Goal: Task Accomplishment & Management: Manage account settings

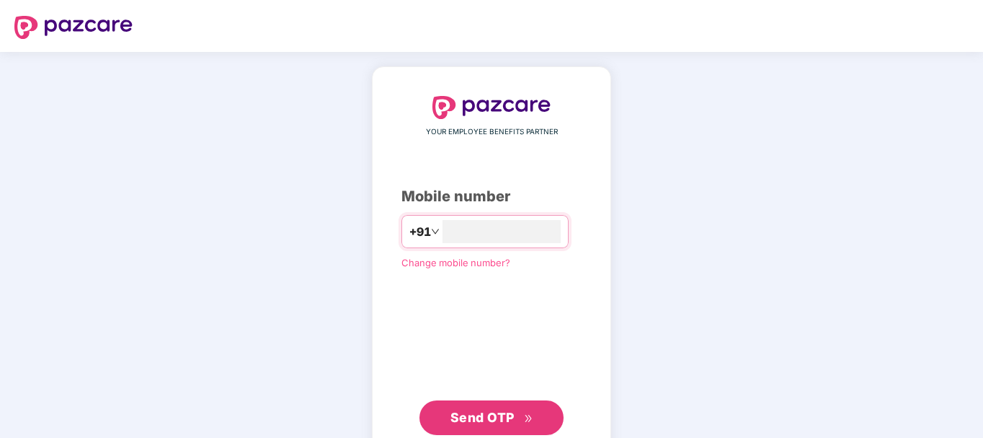
type input "**********"
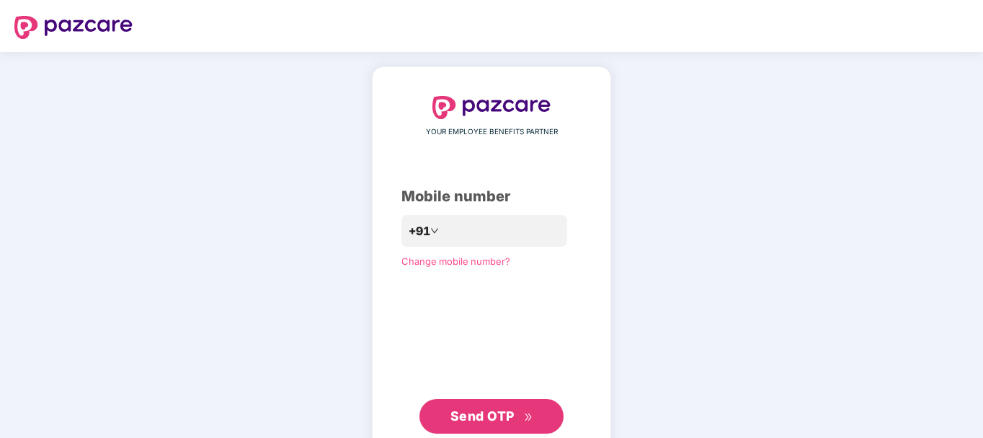
click at [471, 412] on span "Send OTP" at bounding box center [483, 415] width 64 height 15
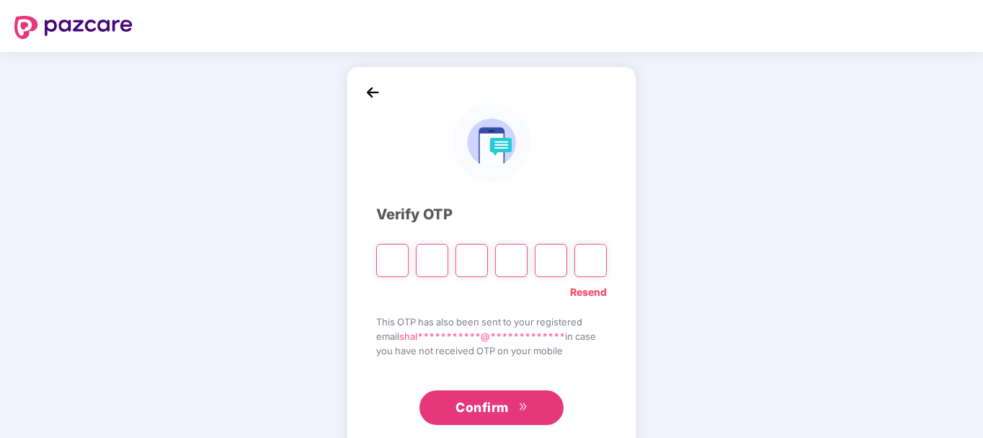
type input "*"
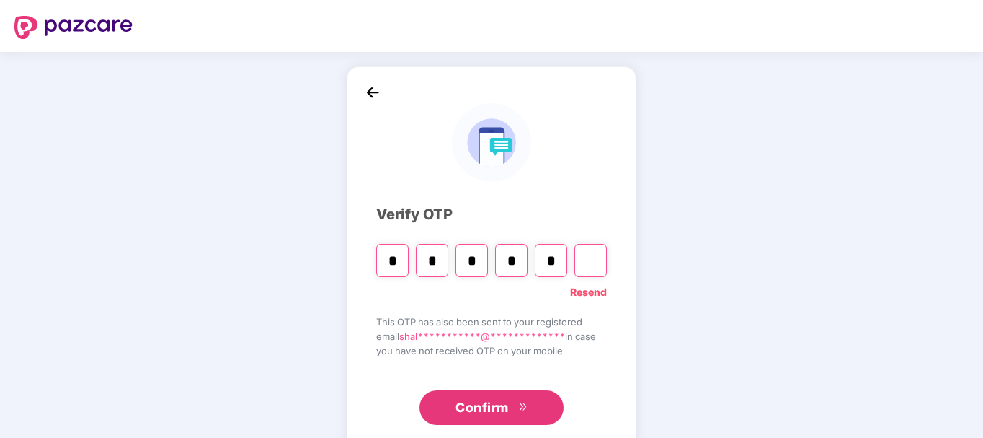
type input "*"
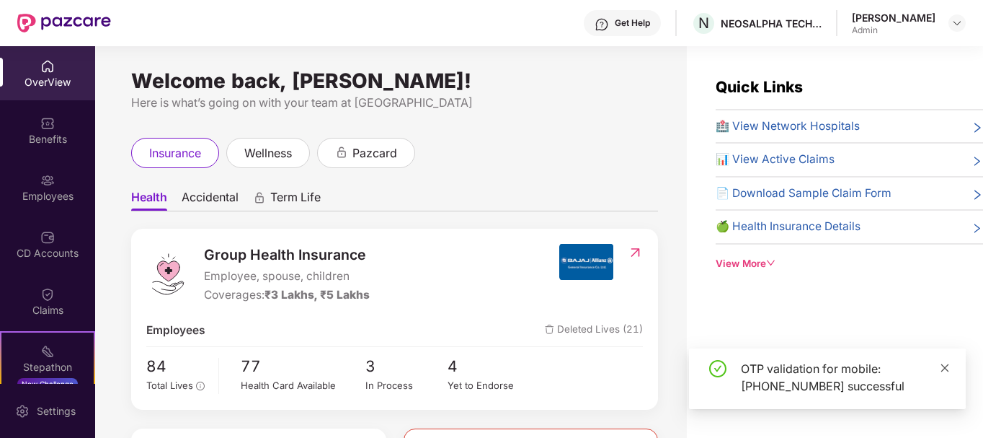
click at [946, 369] on icon "close" at bounding box center [945, 368] width 10 height 10
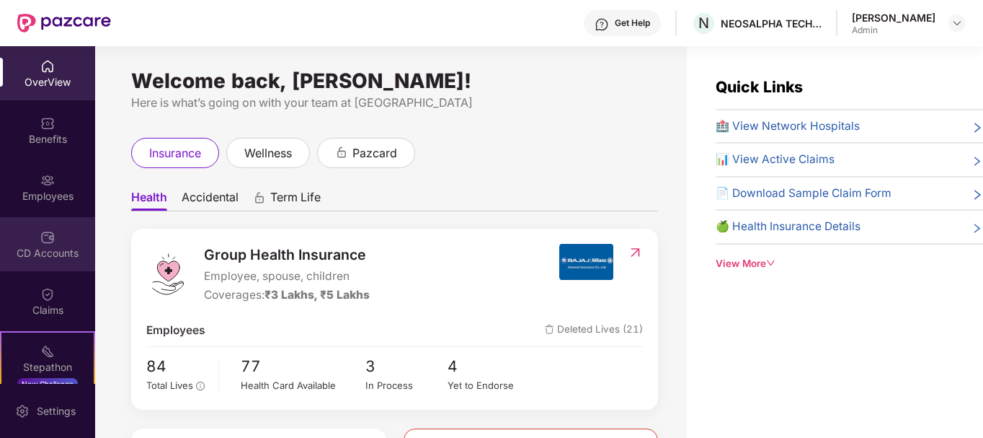
click at [38, 251] on div "CD Accounts" at bounding box center [47, 253] width 95 height 14
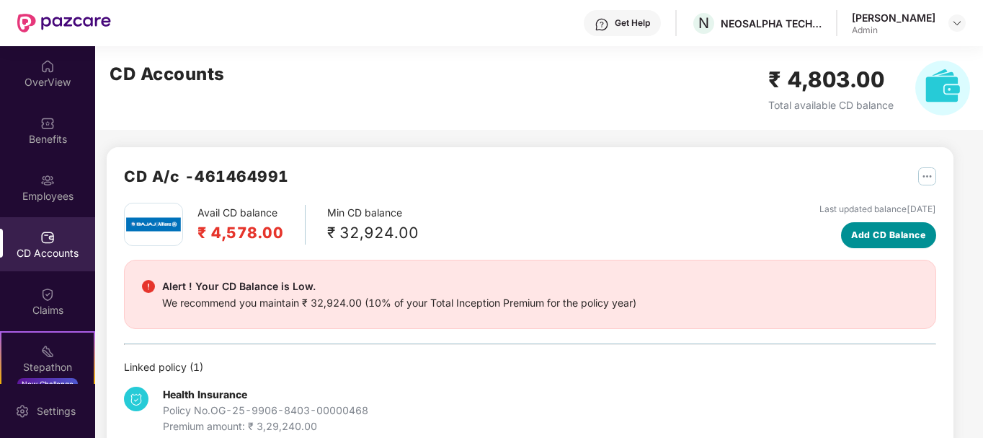
click at [874, 234] on span "Add CD Balance" at bounding box center [888, 235] width 74 height 14
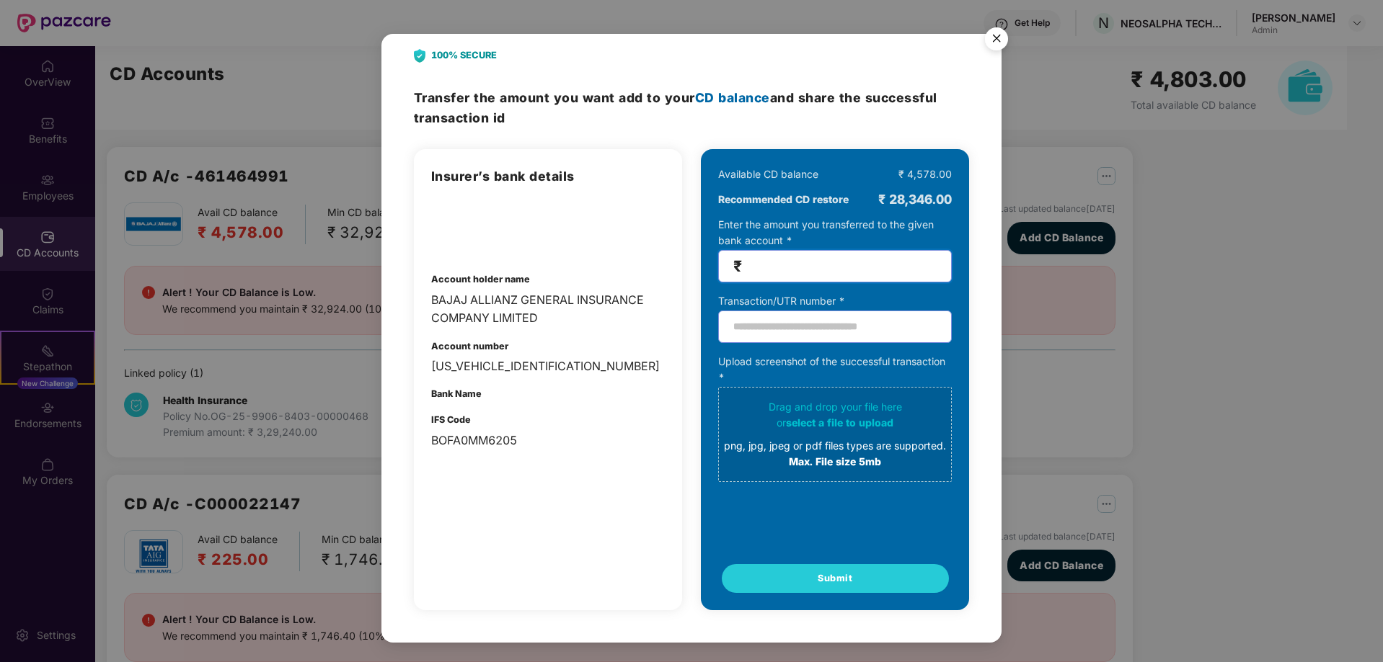
click at [871, 262] on input "number" at bounding box center [841, 266] width 192 height 17
type input "*****"
click at [825, 332] on input "text" at bounding box center [835, 327] width 234 height 32
paste input "**********"
type input "**********"
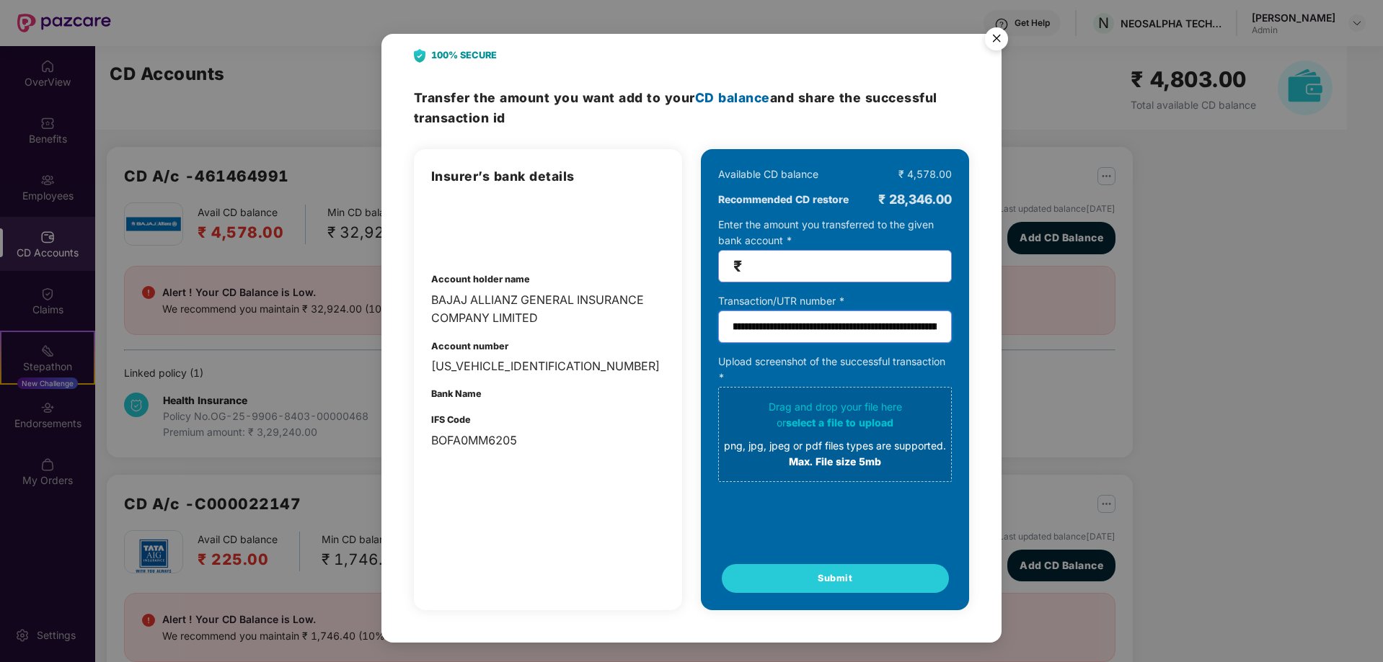
scroll to position [0, 293]
drag, startPoint x: 731, startPoint y: 324, endPoint x: 970, endPoint y: 365, distance: 242.0
click at [970, 365] on div "**********" at bounding box center [691, 338] width 620 height 609
click at [777, 328] on input "text" at bounding box center [835, 327] width 234 height 32
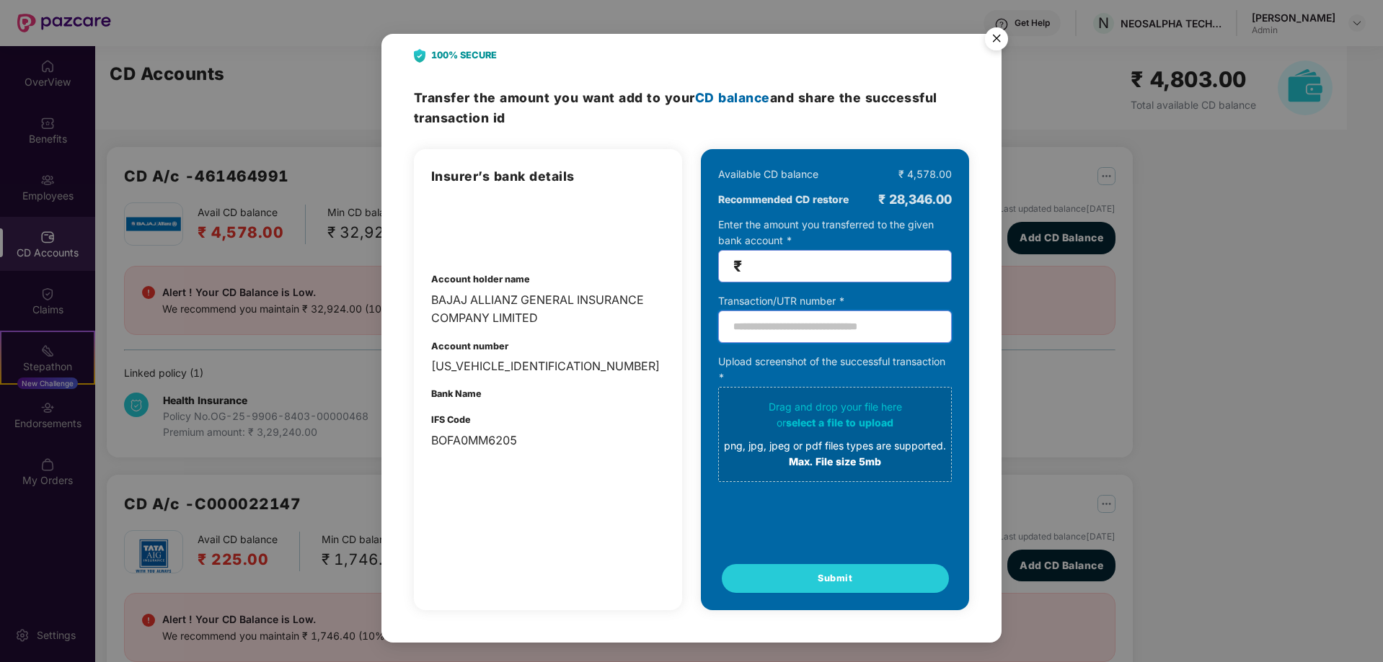
paste input "**********"
type input "**********"
click at [809, 422] on span "select a file to upload" at bounding box center [839, 423] width 107 height 12
click at [846, 437] on div "png, jpg, jpeg or pdf files types are supported." at bounding box center [835, 446] width 222 height 16
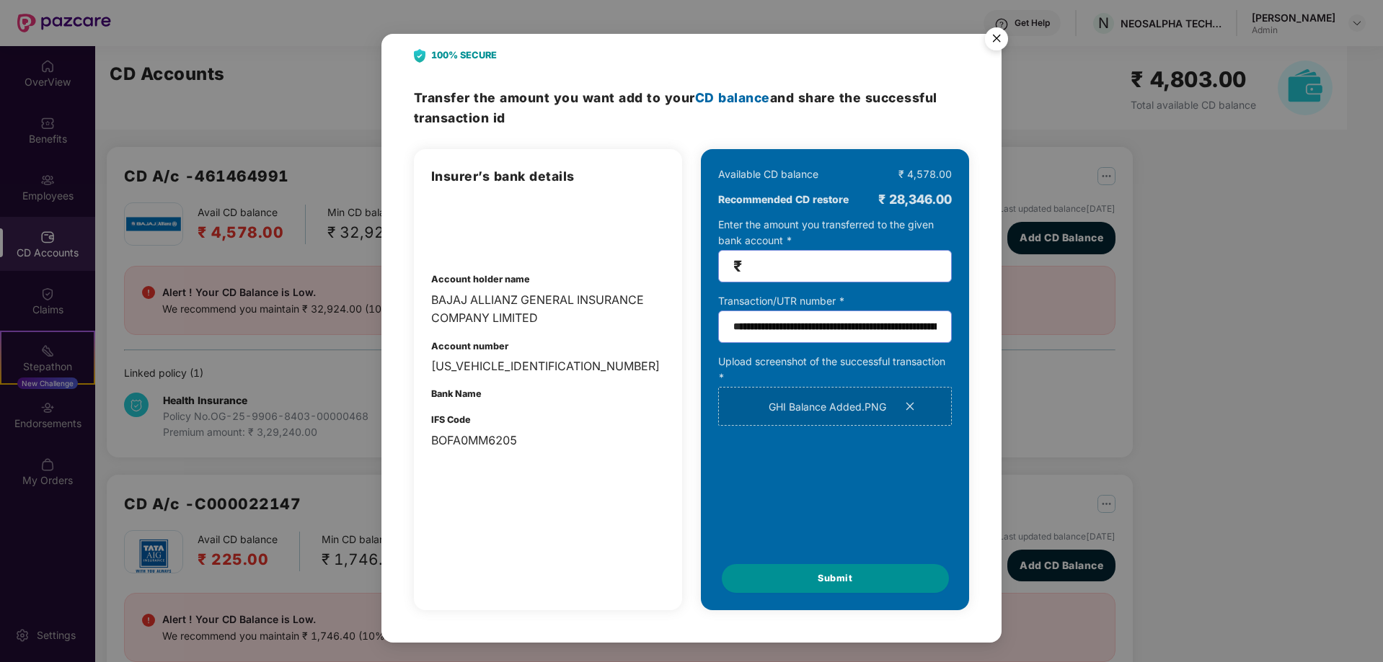
click at [813, 437] on button "Submit" at bounding box center [835, 578] width 227 height 29
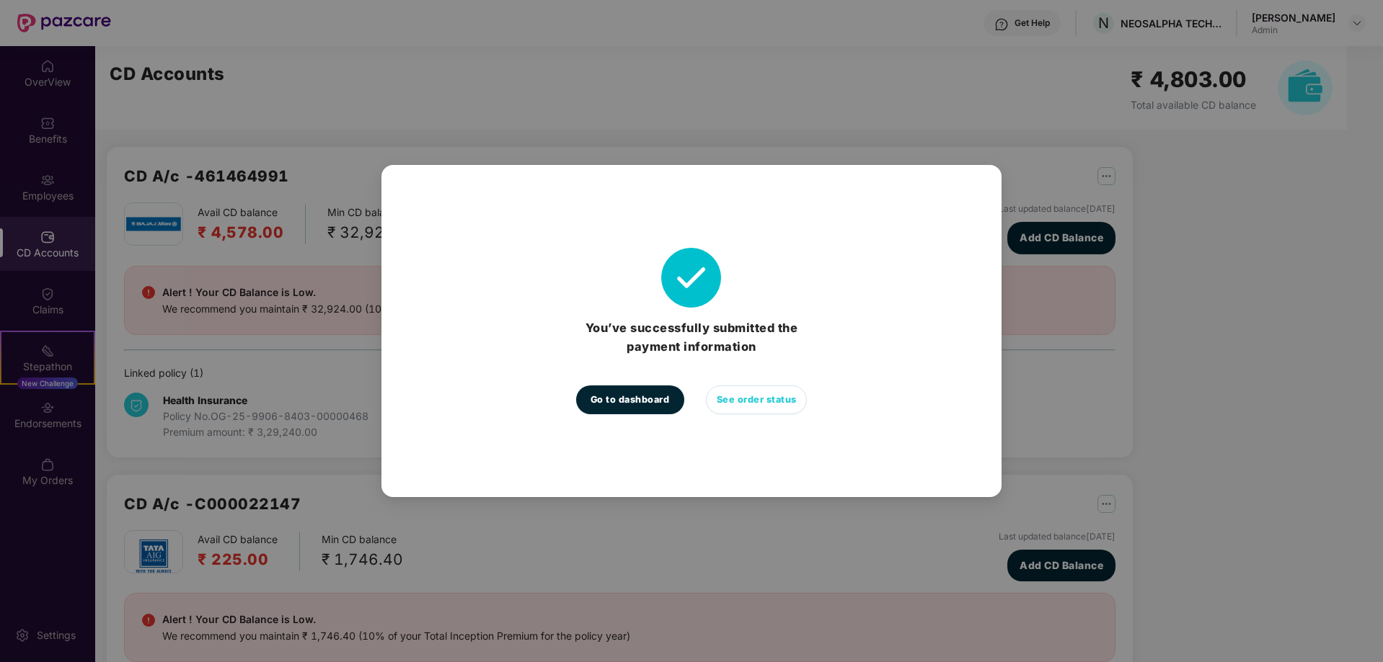
click at [755, 405] on span "See order status" at bounding box center [757, 400] width 80 height 14
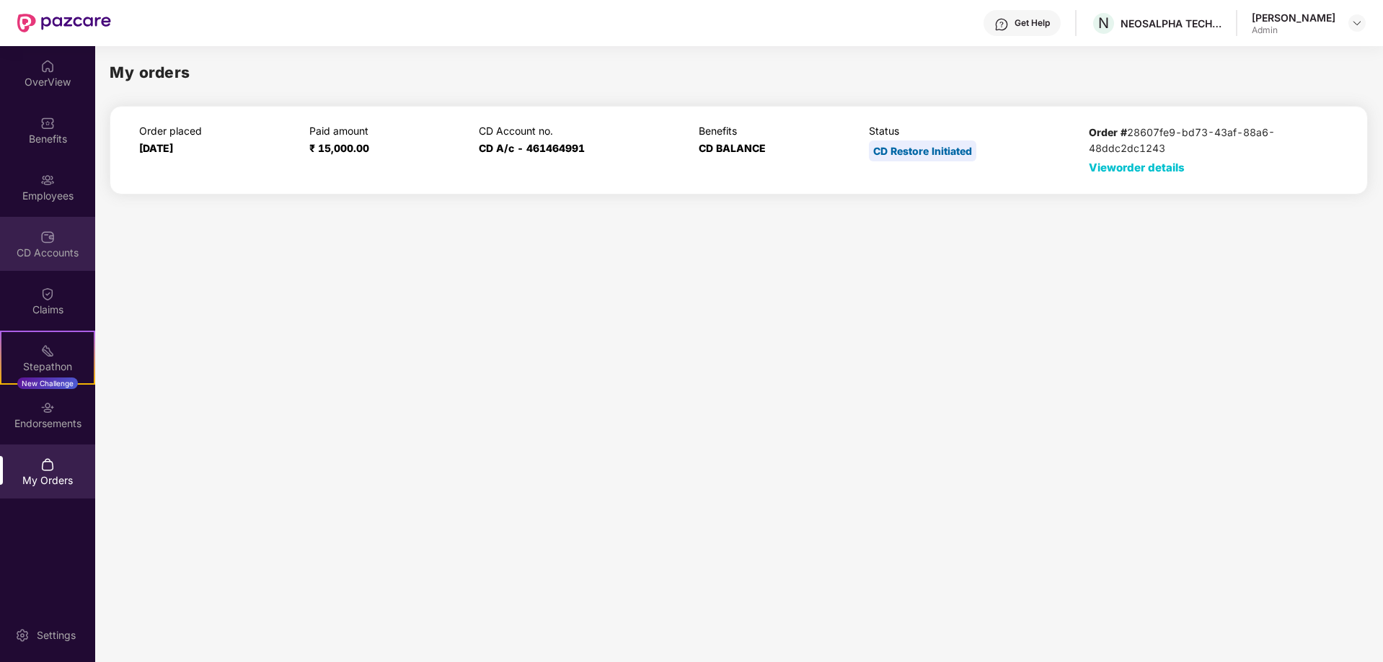
click at [61, 230] on div "CD Accounts" at bounding box center [47, 244] width 95 height 54
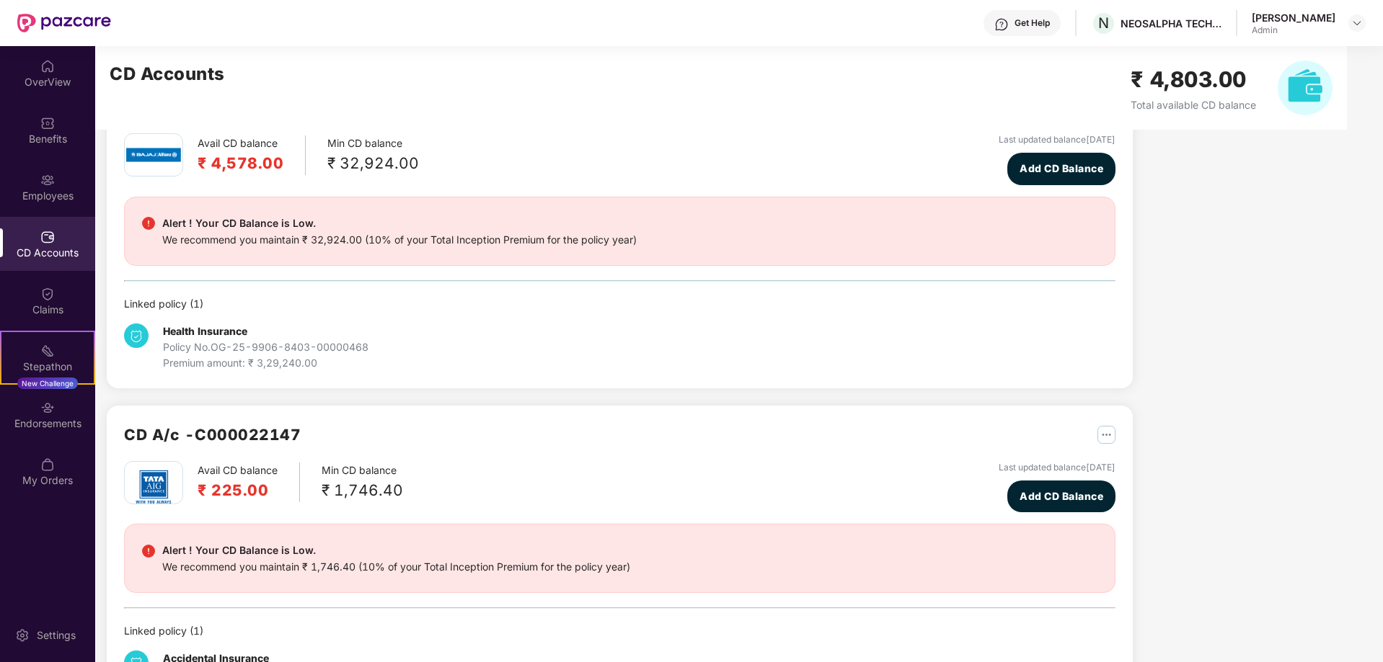
scroll to position [141, 0]
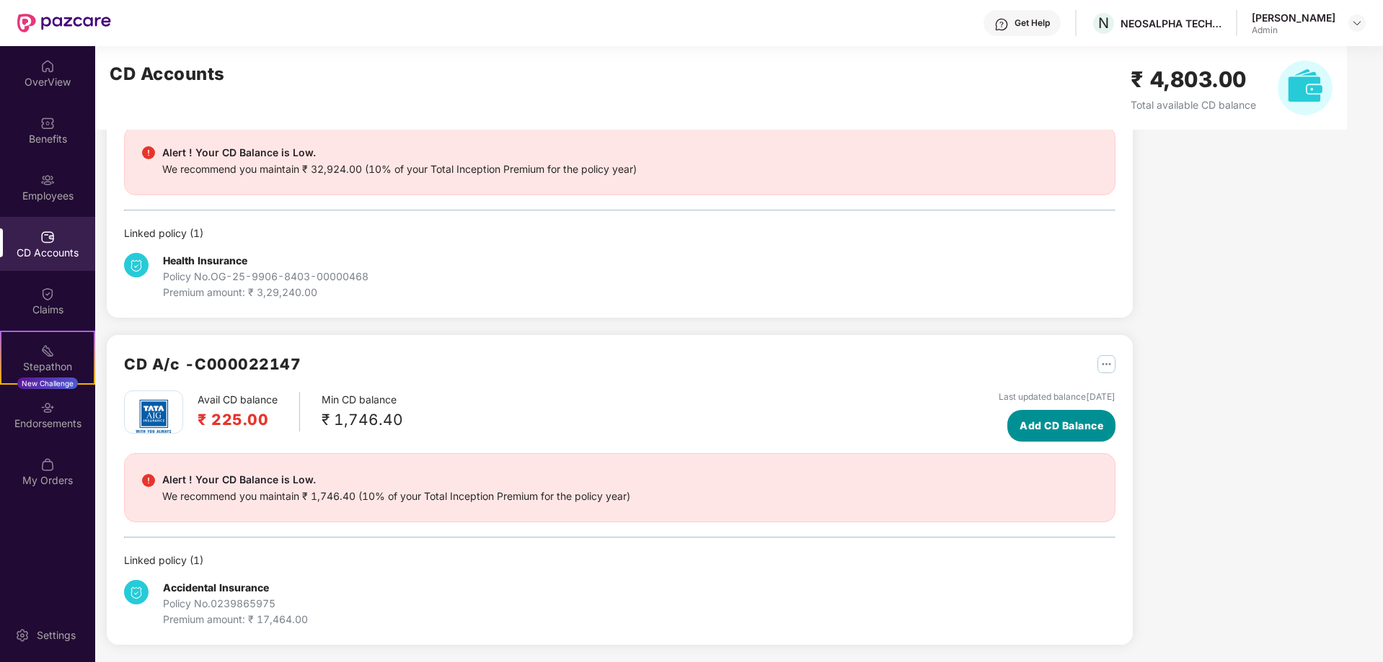
click at [983, 430] on span "Add CD Balance" at bounding box center [1061, 426] width 84 height 16
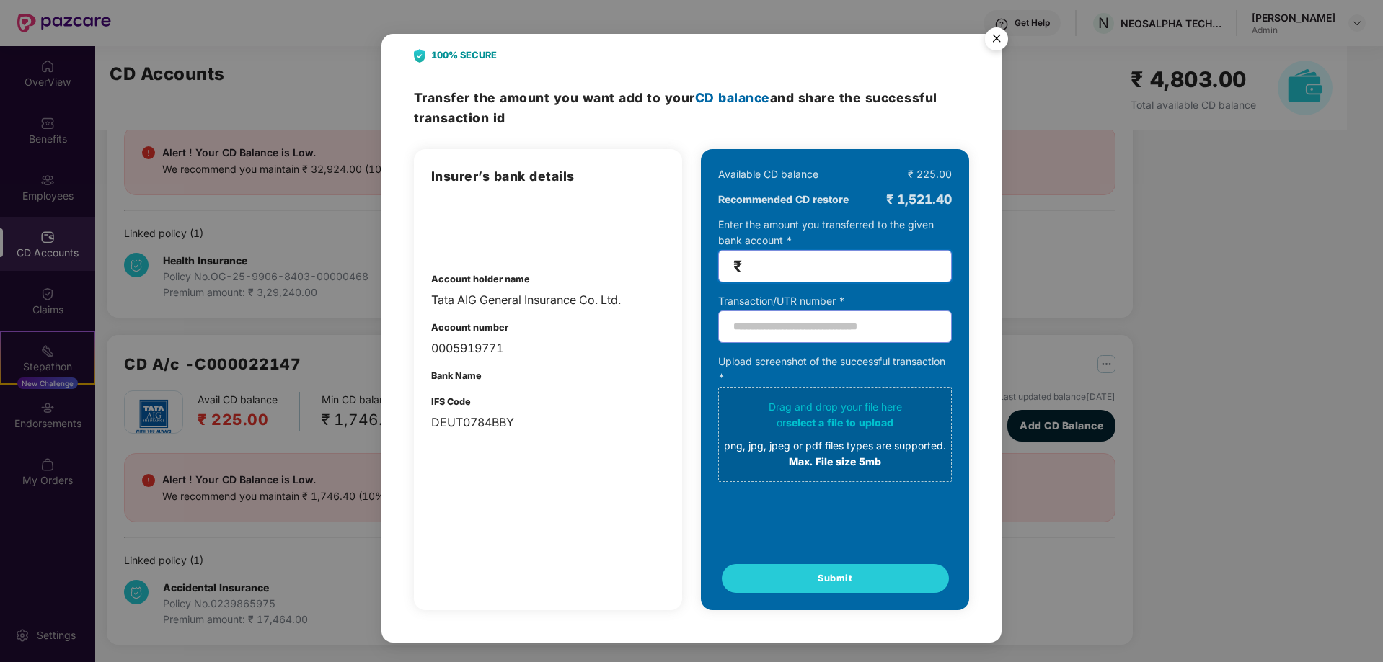
click at [804, 271] on input "number" at bounding box center [841, 266] width 192 height 17
type input "****"
click at [755, 326] on input "text" at bounding box center [835, 327] width 234 height 32
click at [759, 327] on input "text" at bounding box center [835, 327] width 234 height 32
paste input "**********"
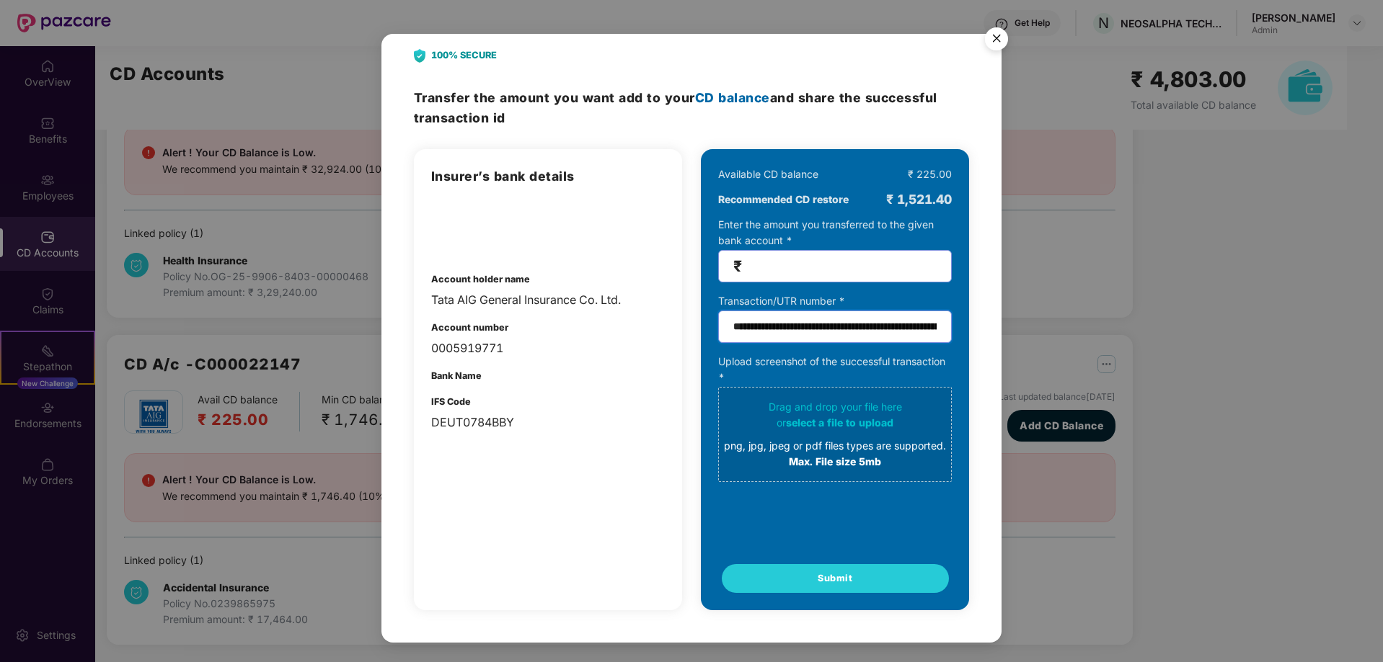
type input "**********"
click at [854, 437] on div "Max. File size 5mb" at bounding box center [835, 462] width 222 height 16
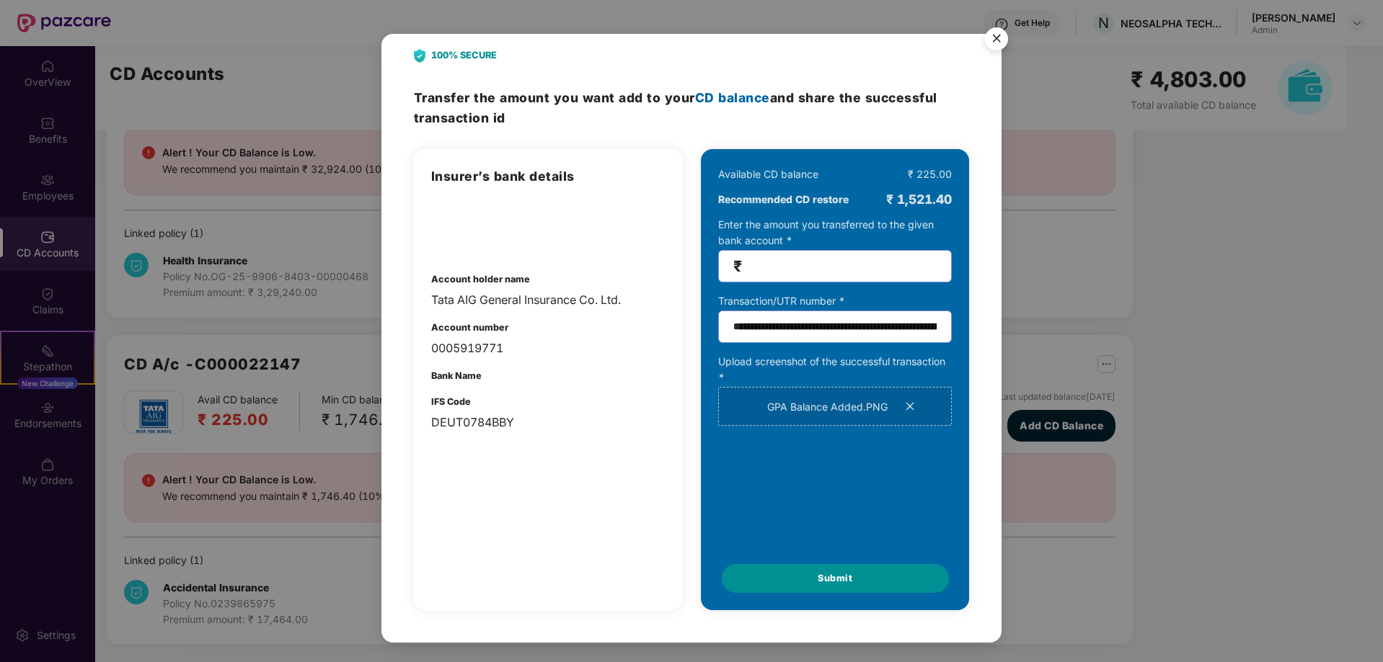
click at [796, 437] on button "Submit" at bounding box center [835, 578] width 227 height 29
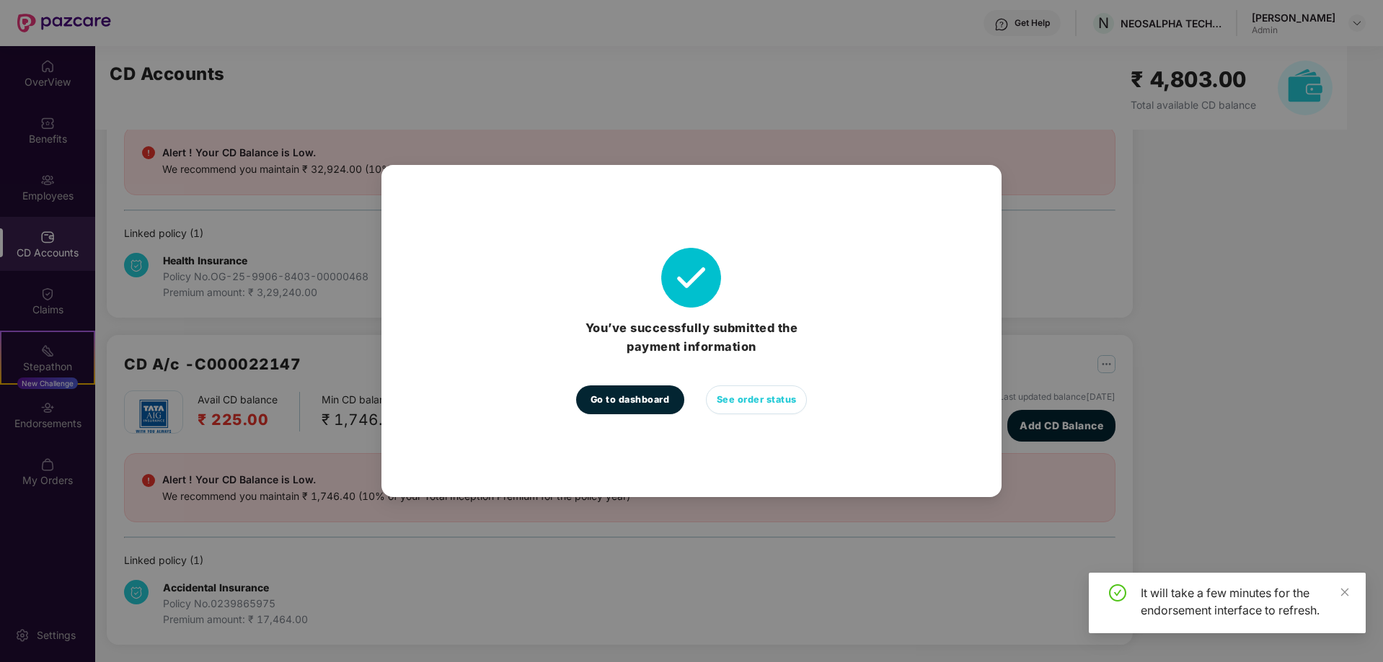
click at [748, 405] on span "See order status" at bounding box center [757, 400] width 80 height 14
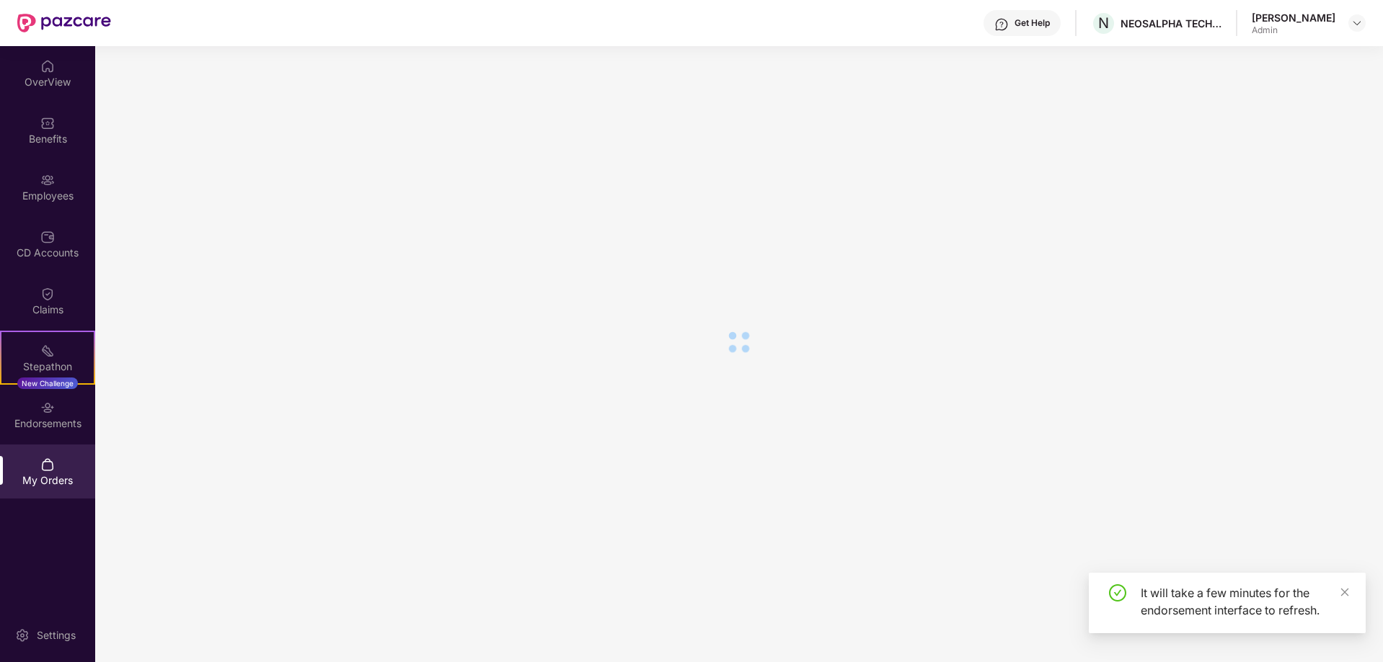
scroll to position [0, 0]
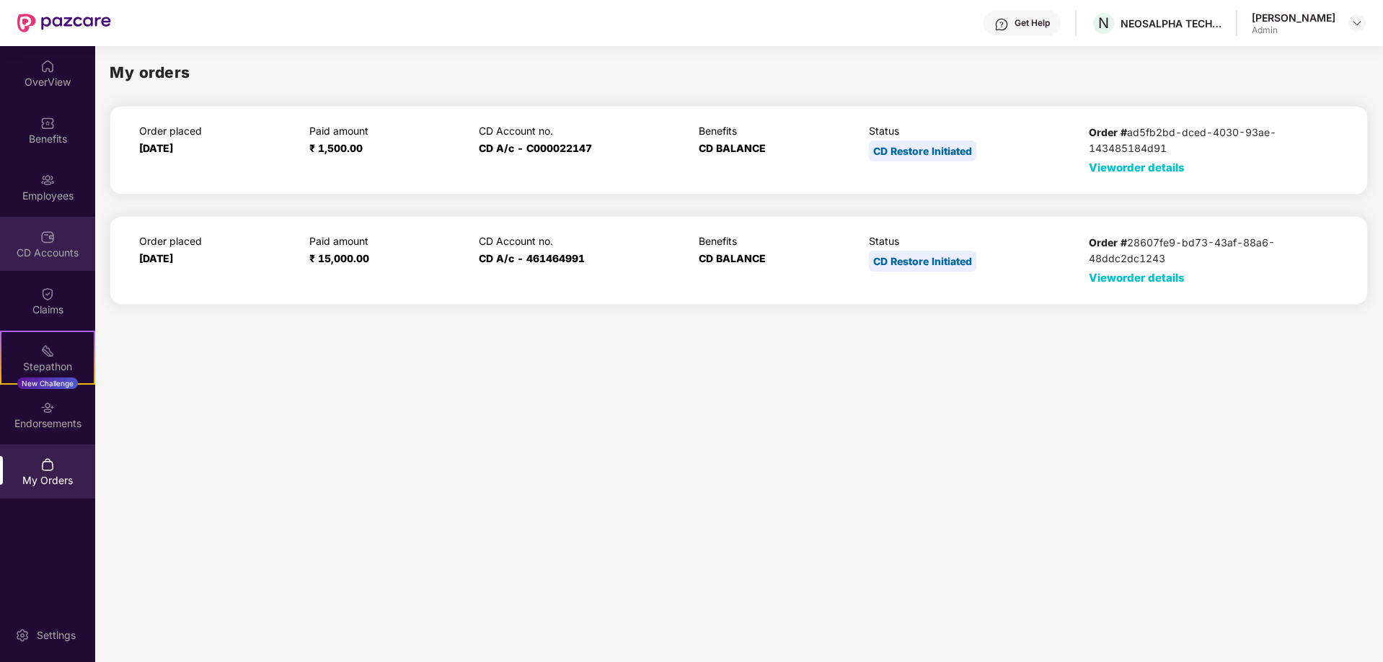
click at [28, 270] on div "CD Accounts" at bounding box center [47, 244] width 95 height 54
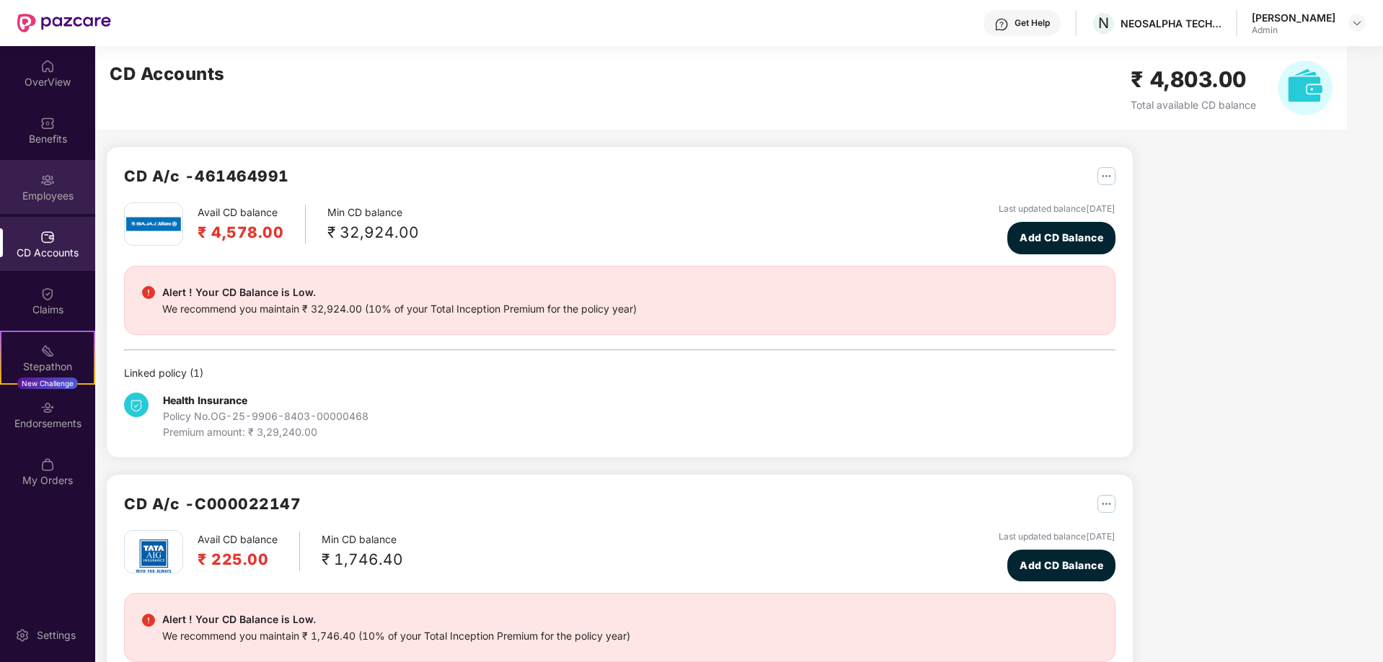
click at [64, 197] on div "Employees" at bounding box center [47, 196] width 95 height 14
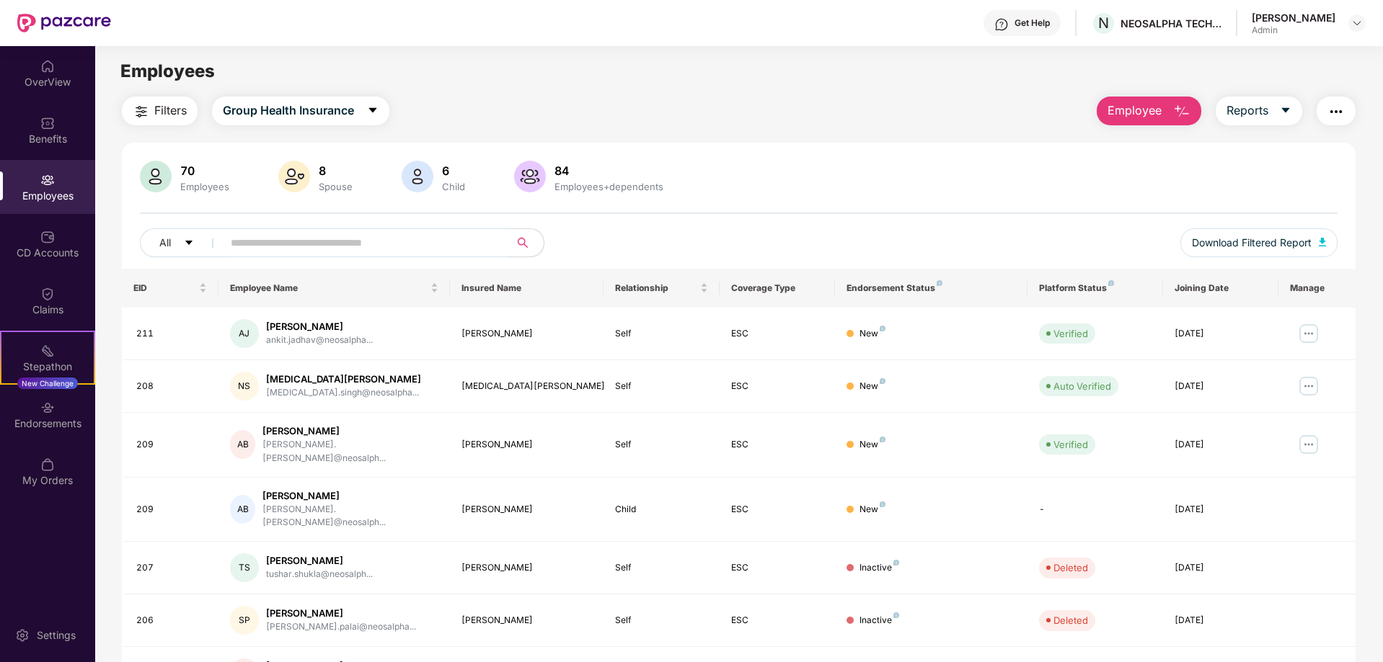
click at [443, 249] on input "text" at bounding box center [360, 243] width 259 height 22
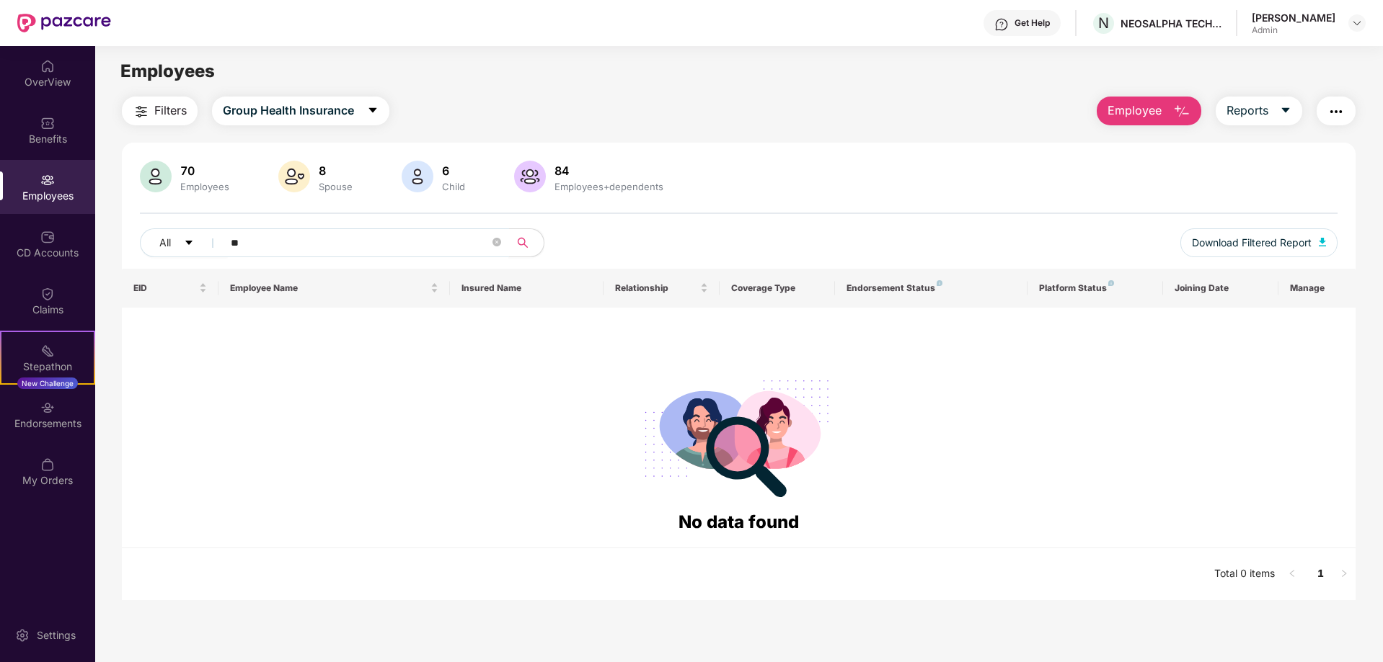
type input "*"
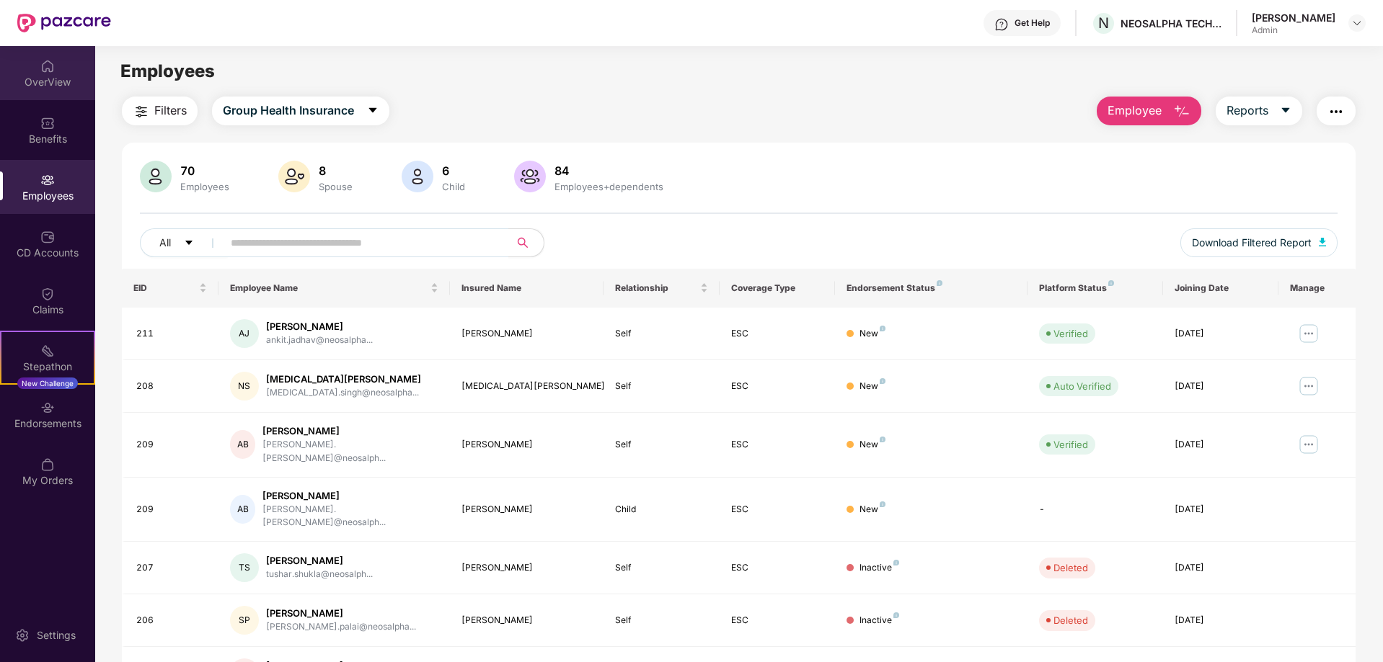
click at [44, 62] on img at bounding box center [47, 66] width 14 height 14
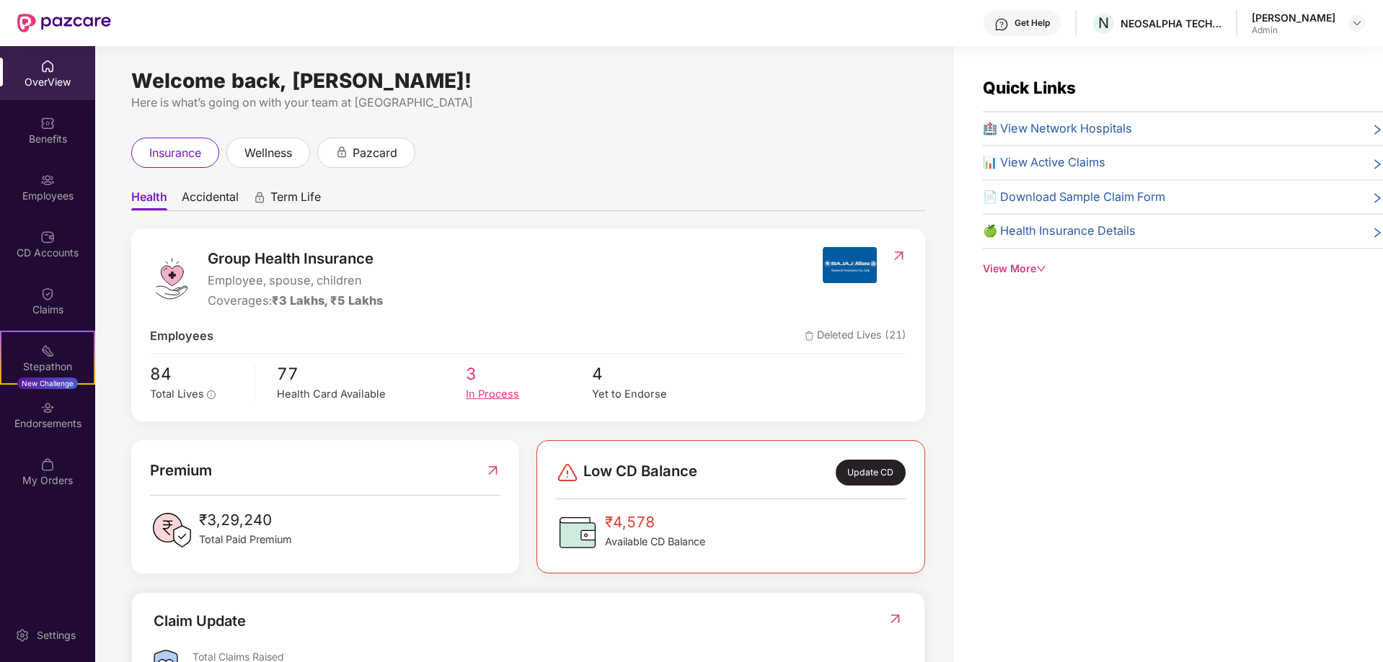
click at [481, 395] on div "In Process" at bounding box center [529, 394] width 126 height 17
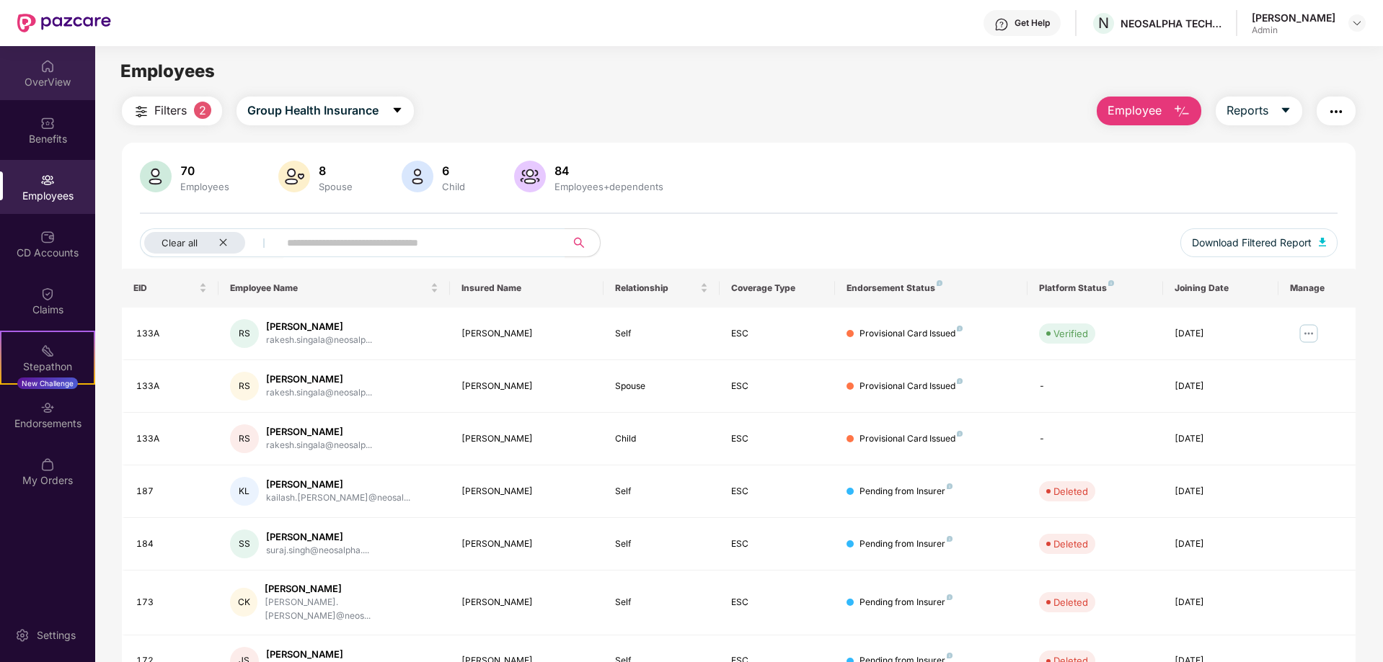
click at [53, 62] on img at bounding box center [47, 66] width 14 height 14
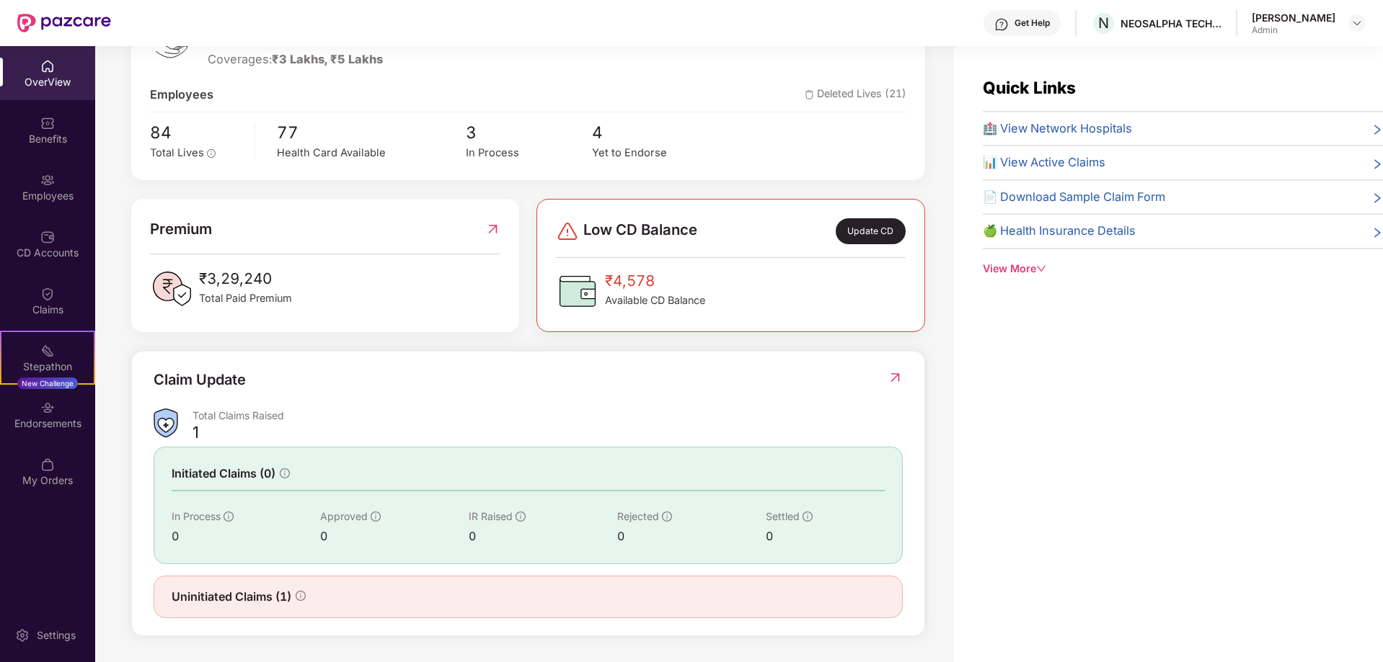
scroll to position [46, 0]
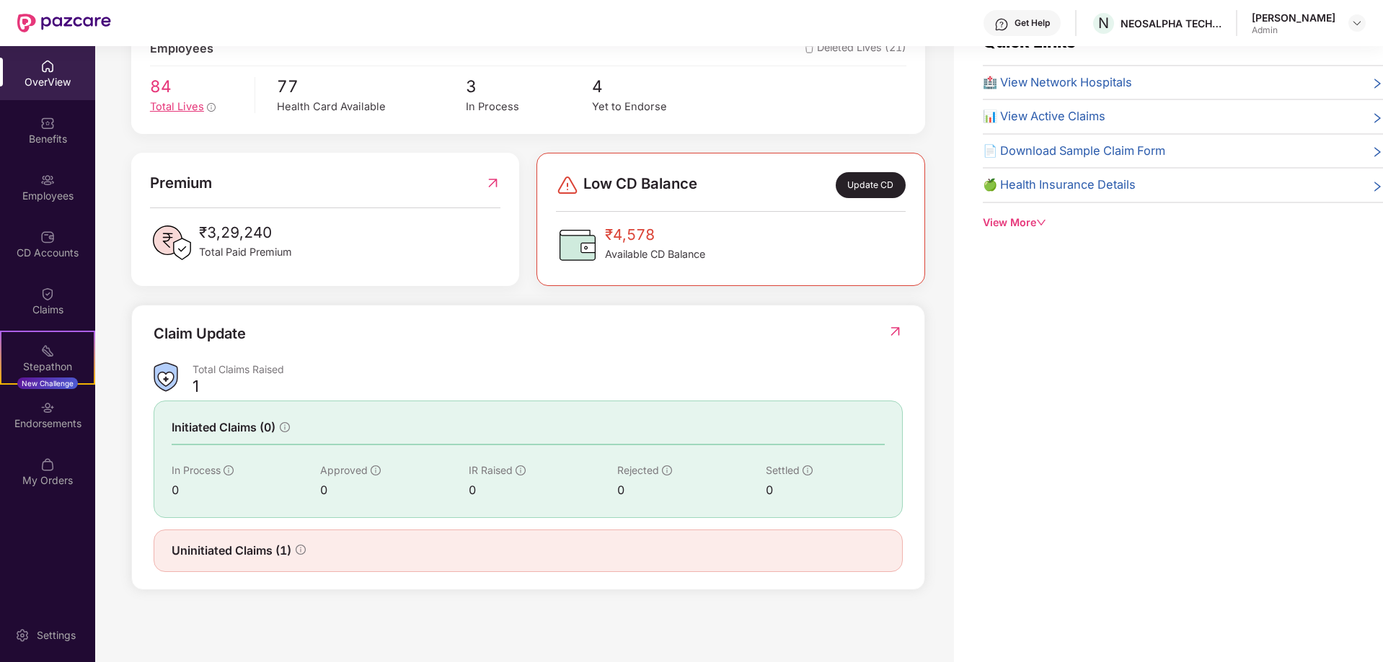
click at [167, 107] on span "Total Lives" at bounding box center [177, 106] width 54 height 13
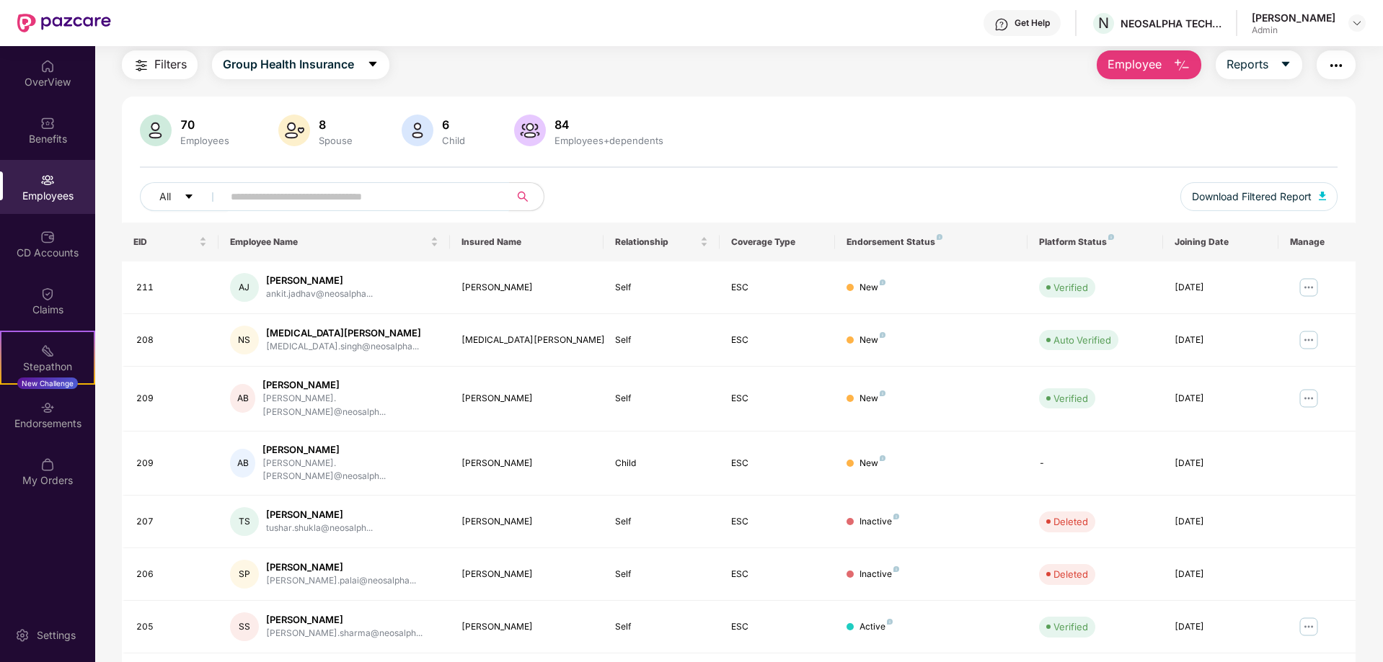
click at [425, 200] on input "text" at bounding box center [360, 197] width 259 height 22
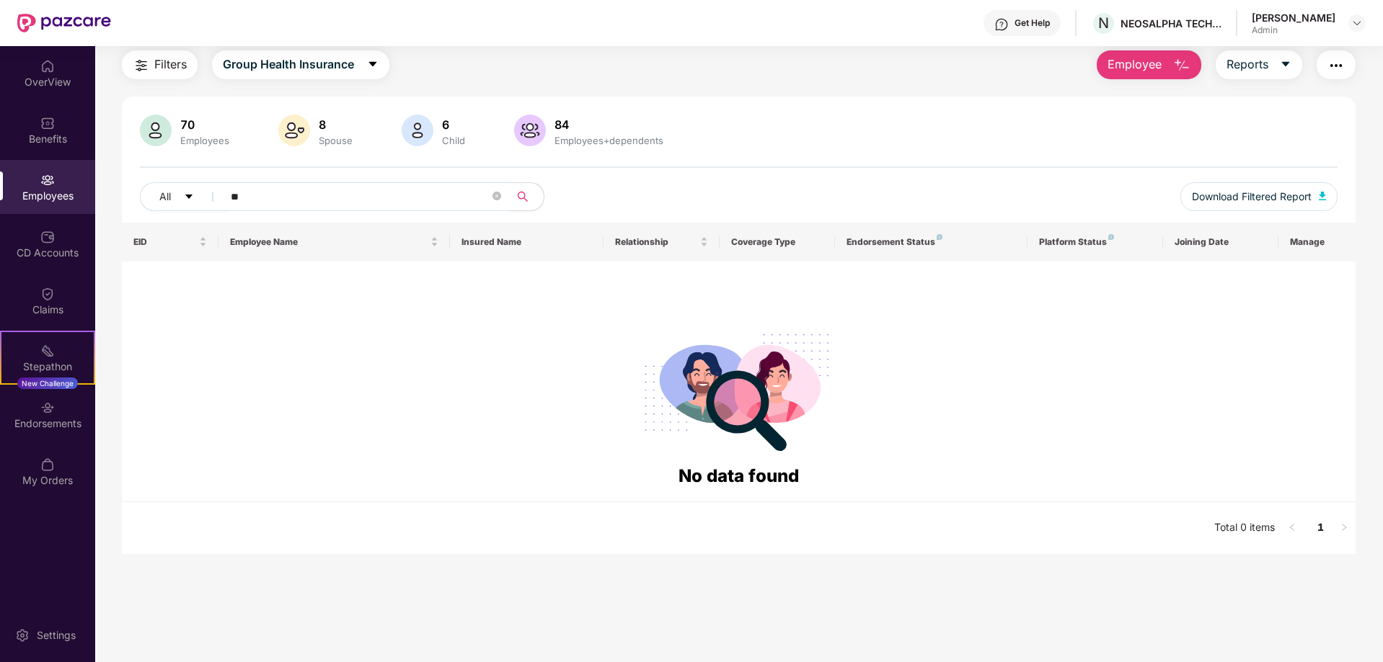
type input "*"
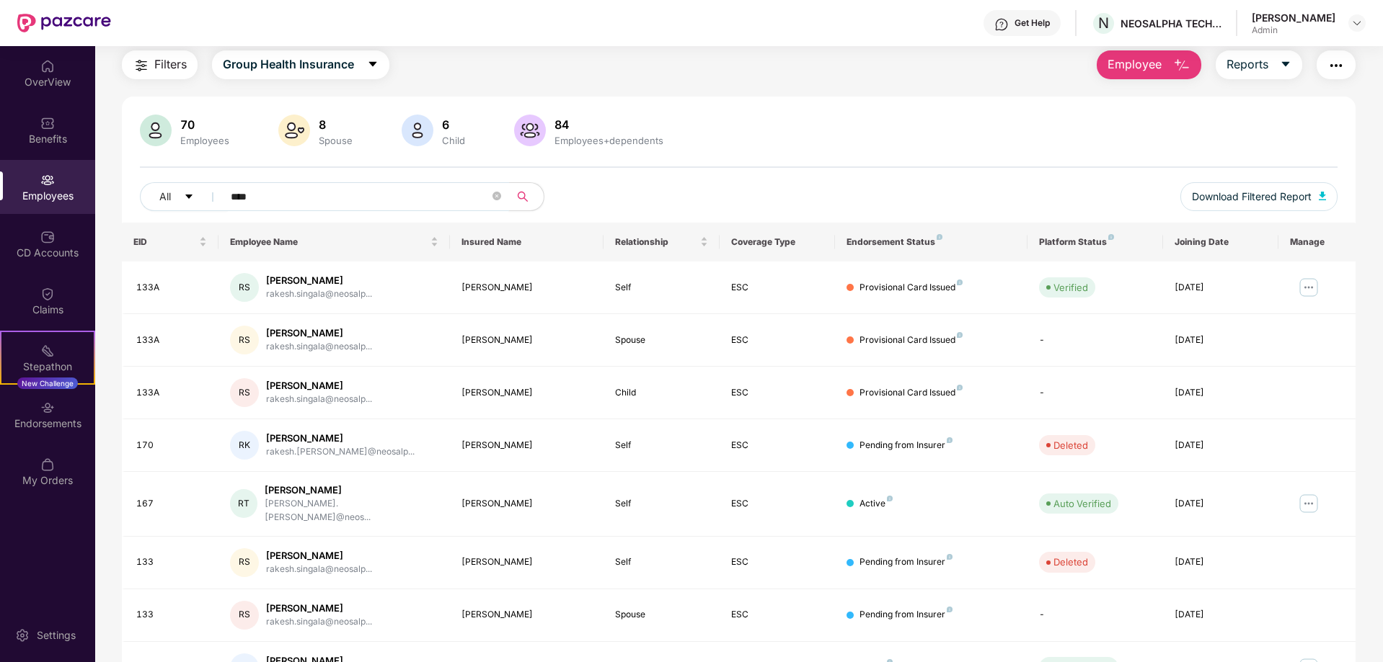
type input "*****"
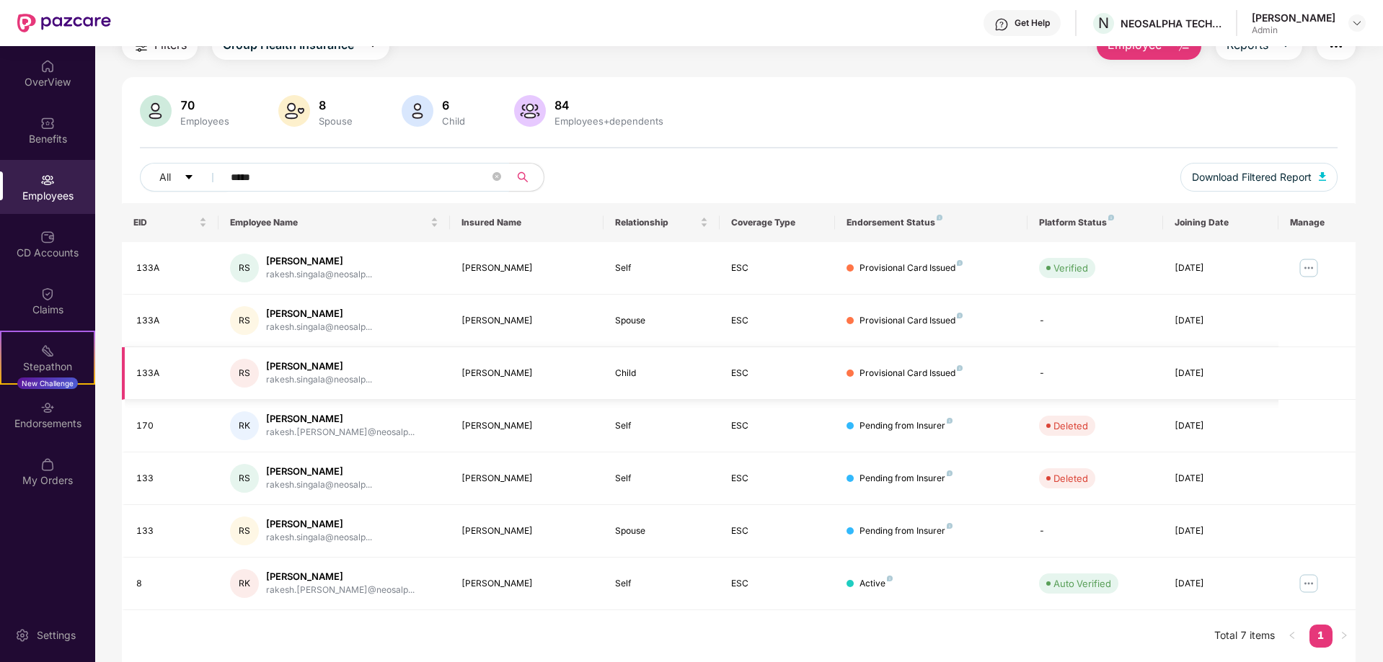
scroll to position [0, 0]
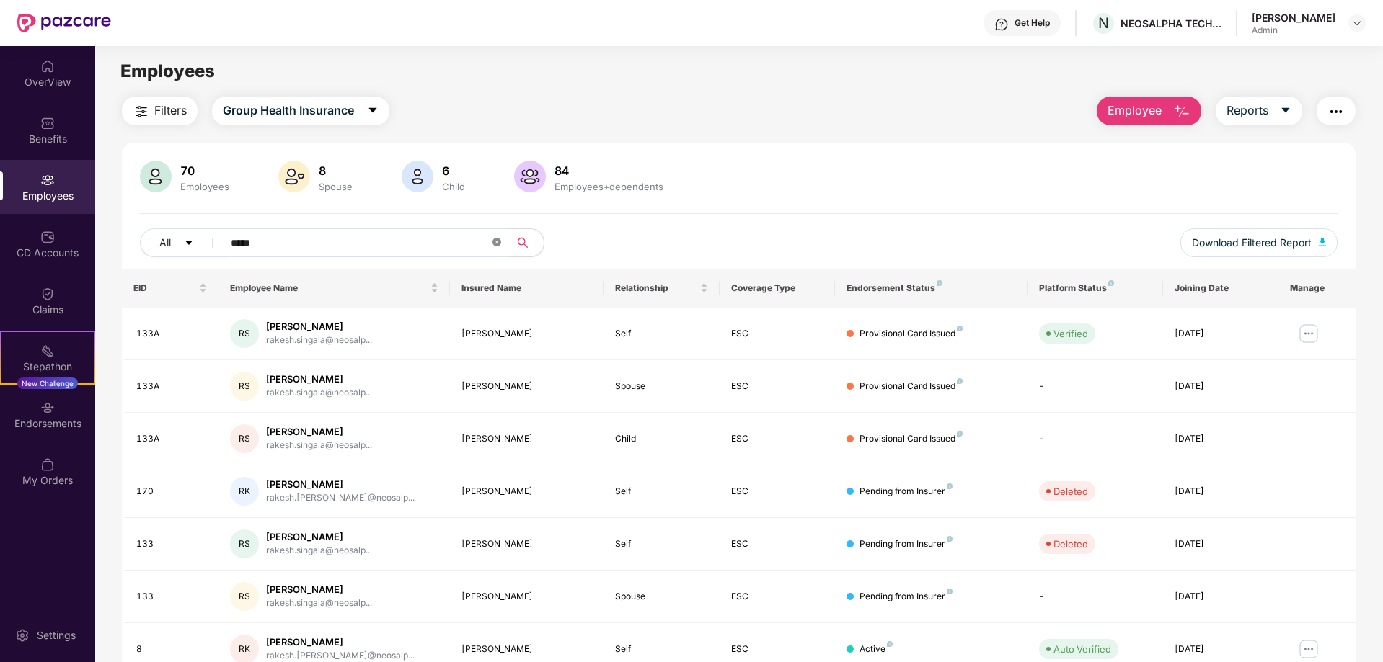
click at [492, 244] on icon "close-circle" at bounding box center [496, 242] width 9 height 9
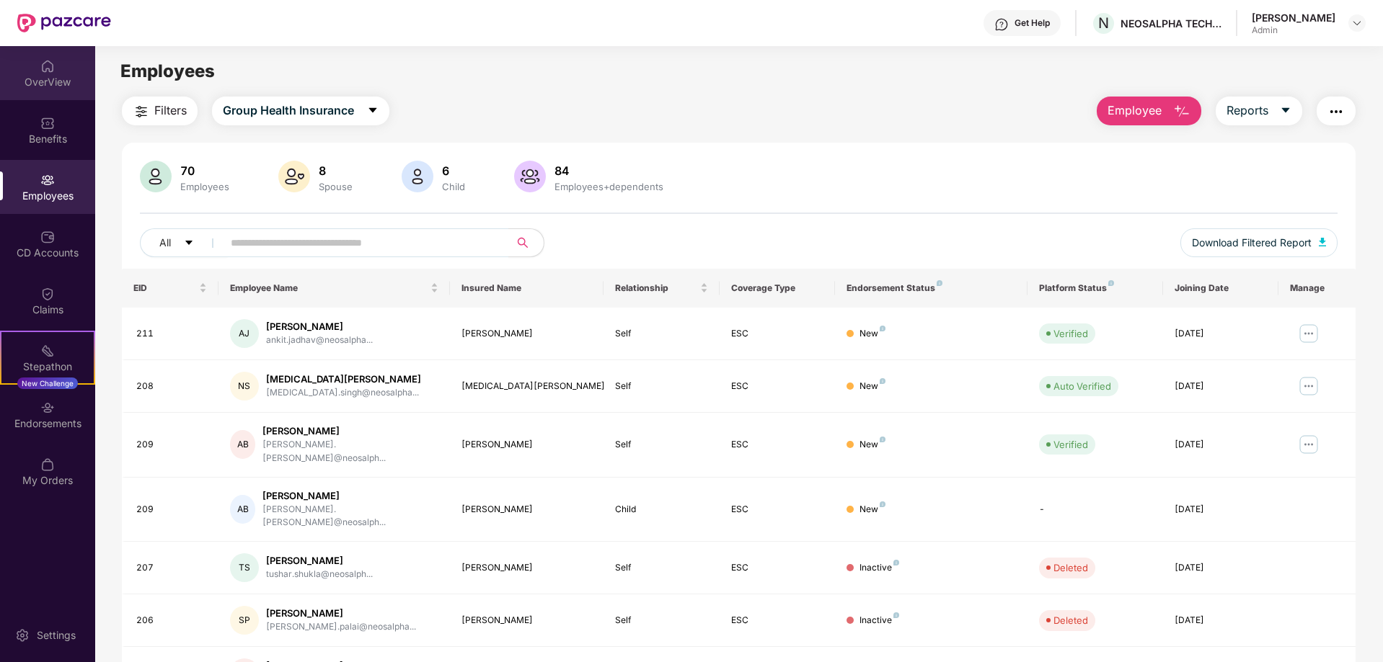
click at [50, 87] on div "OverView" at bounding box center [47, 82] width 95 height 14
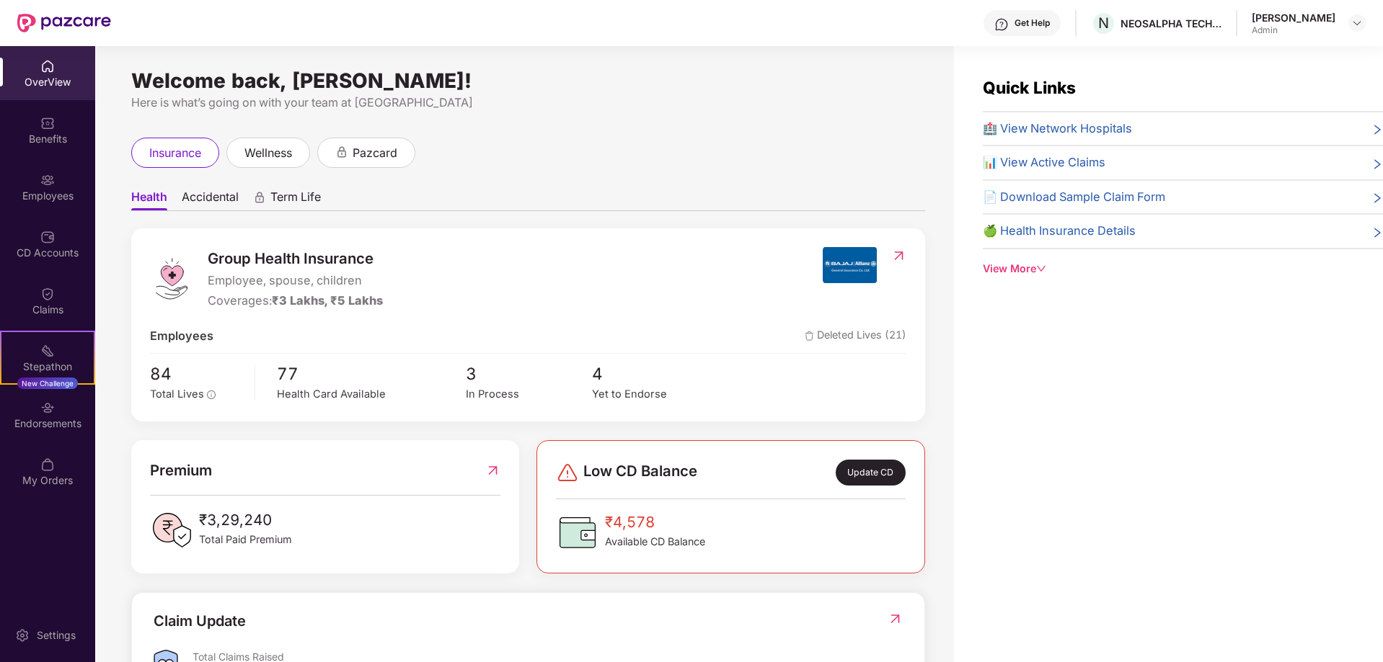
click at [983, 270] on div "View More" at bounding box center [1183, 269] width 400 height 16
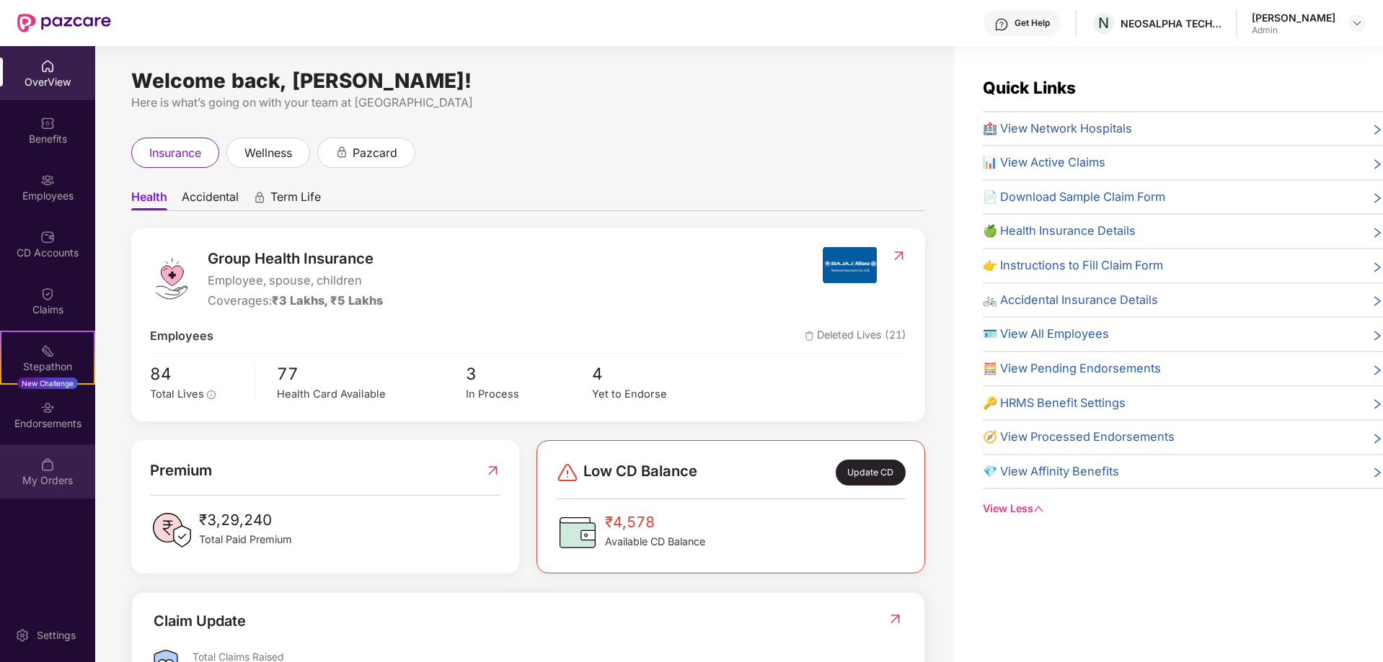
click at [40, 437] on div "My Orders" at bounding box center [47, 481] width 95 height 14
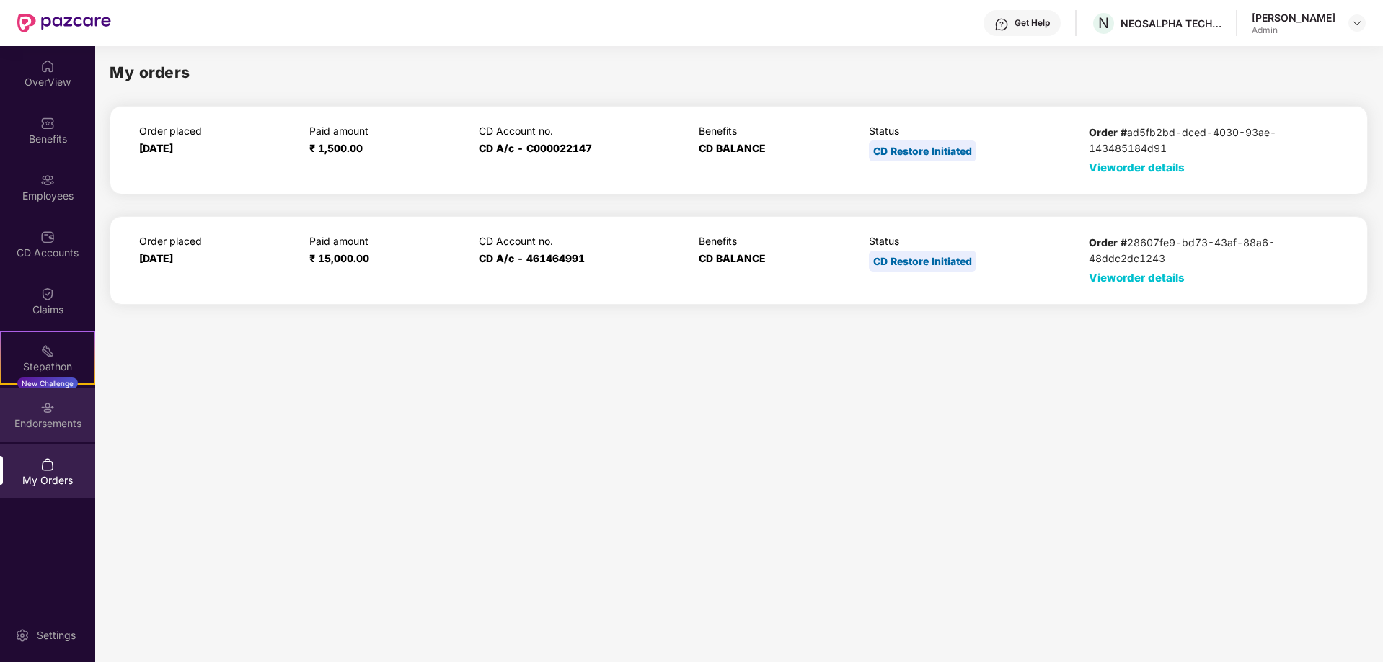
click at [65, 417] on div "Endorsements" at bounding box center [47, 424] width 95 height 14
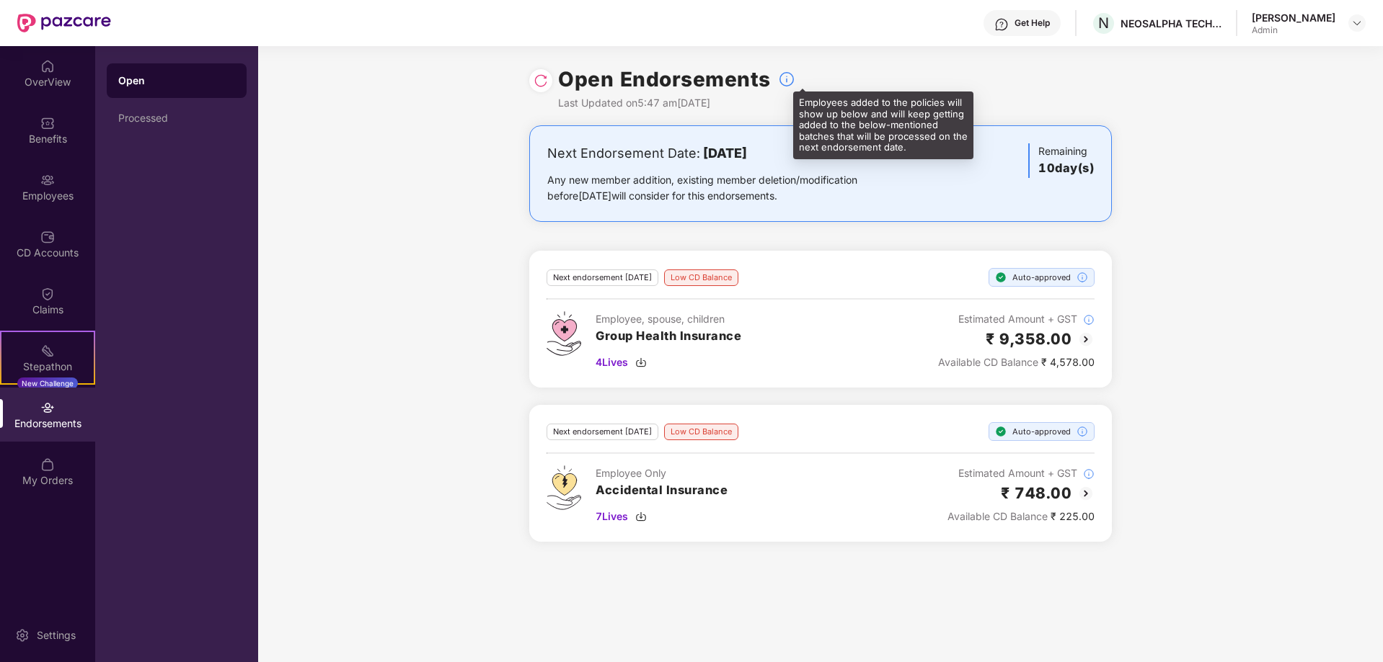
click at [786, 82] on img at bounding box center [786, 79] width 17 height 17
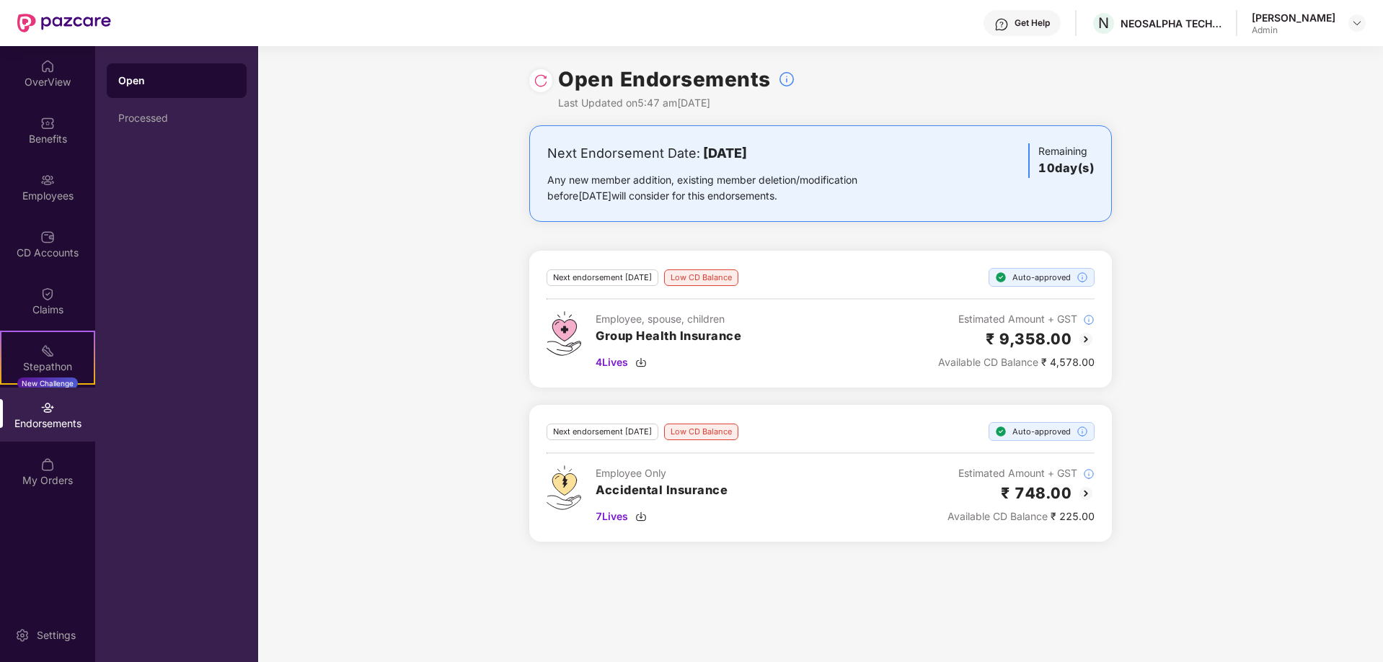
click at [983, 340] on img at bounding box center [1085, 339] width 17 height 17
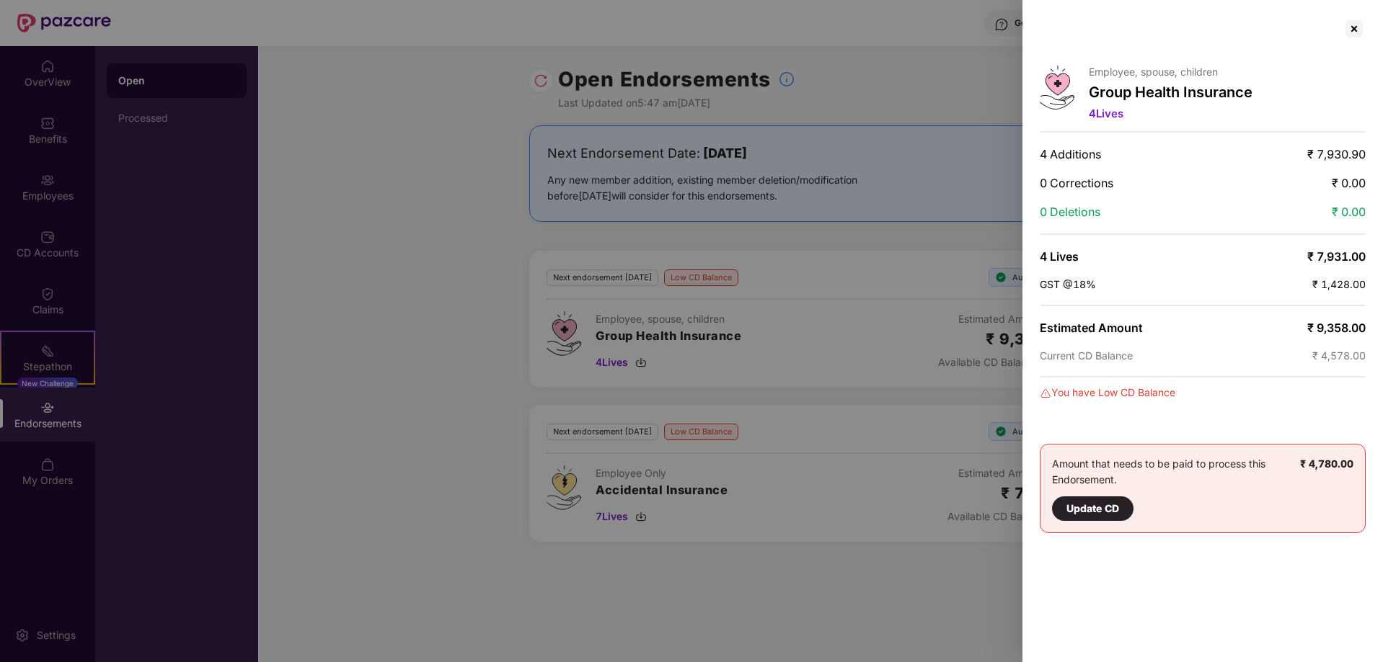
click at [983, 437] on div "Update CD" at bounding box center [1092, 509] width 53 height 16
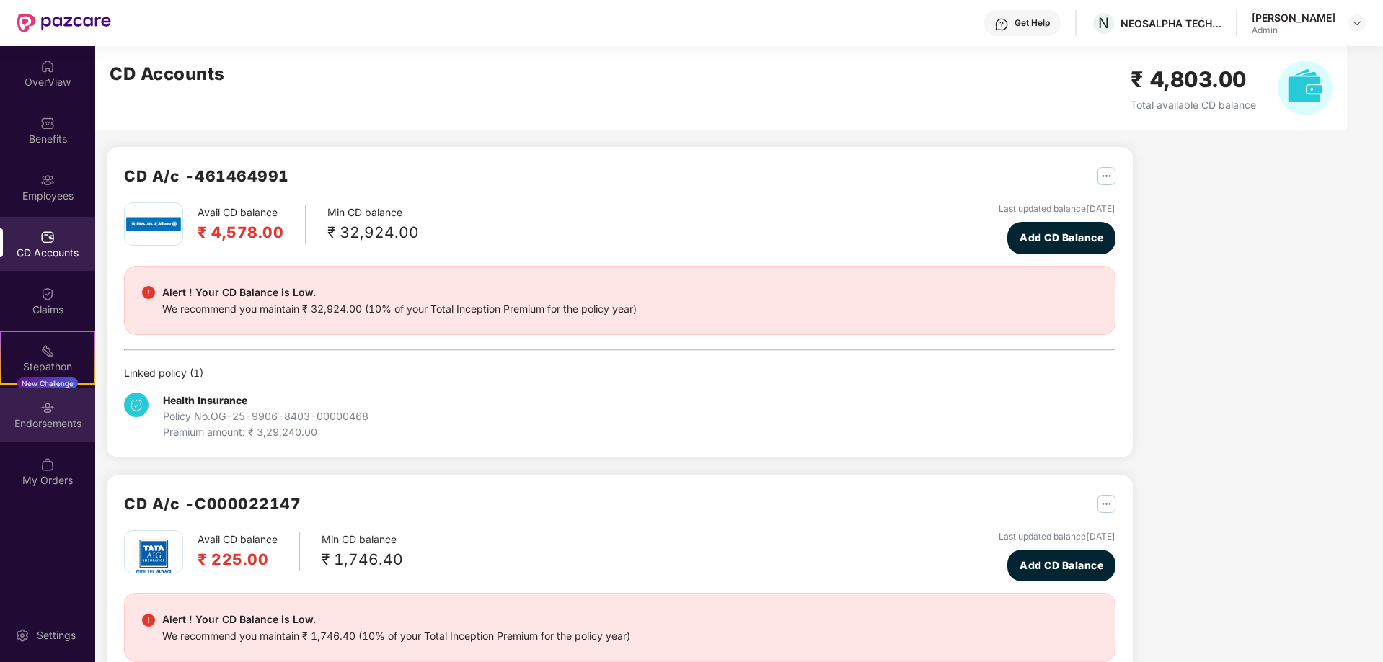
click at [9, 421] on div "Endorsements" at bounding box center [47, 424] width 95 height 14
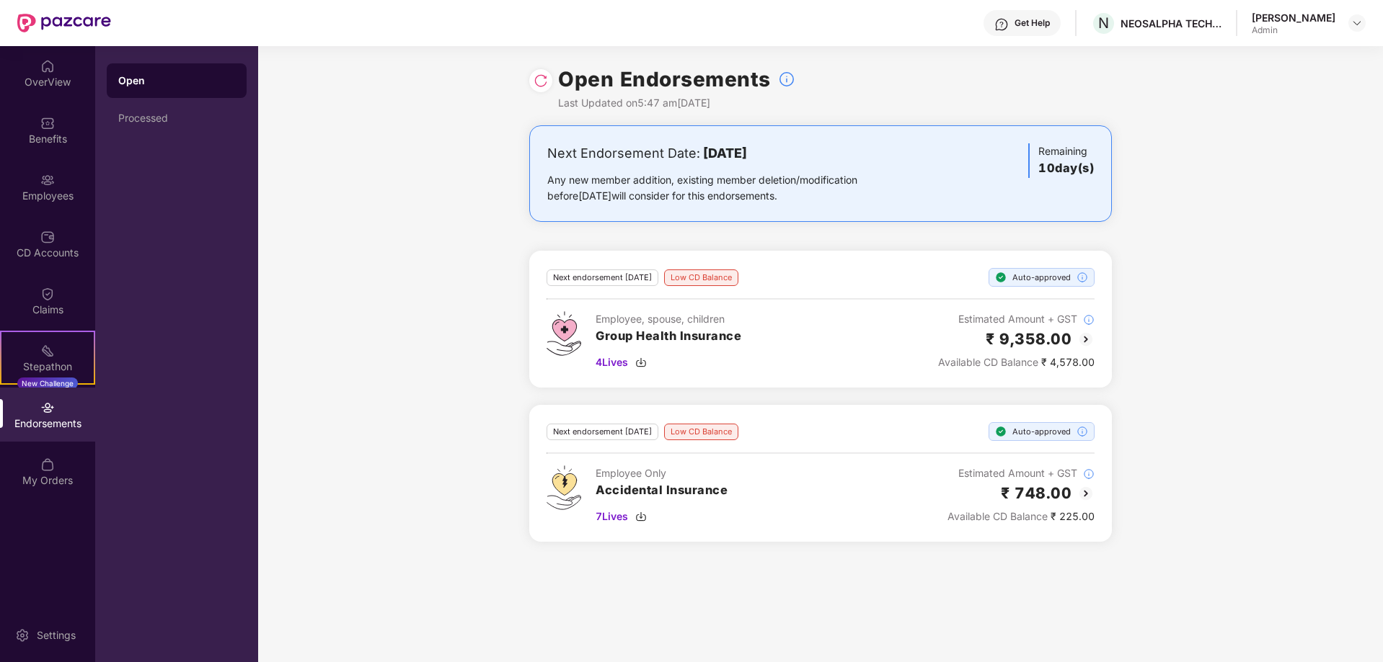
click at [983, 437] on img at bounding box center [1085, 493] width 17 height 17
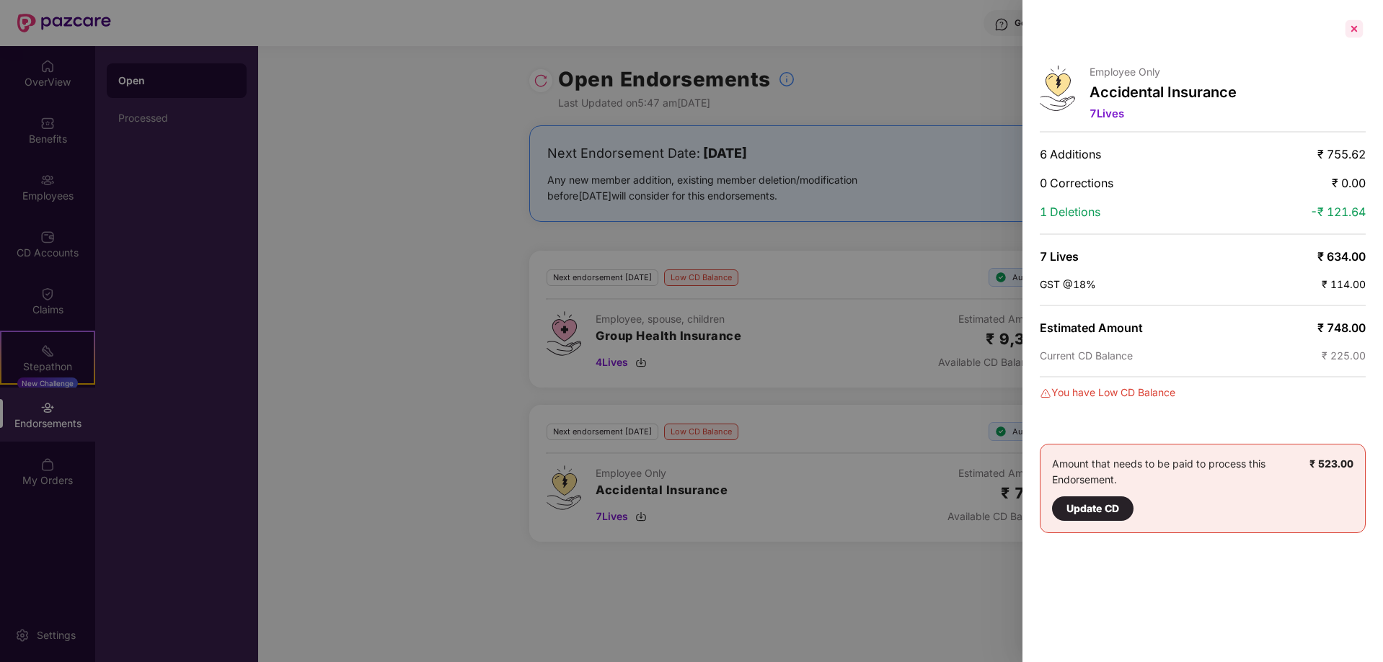
click at [983, 27] on div at bounding box center [1353, 28] width 23 height 23
